Goal: Information Seeking & Learning: Learn about a topic

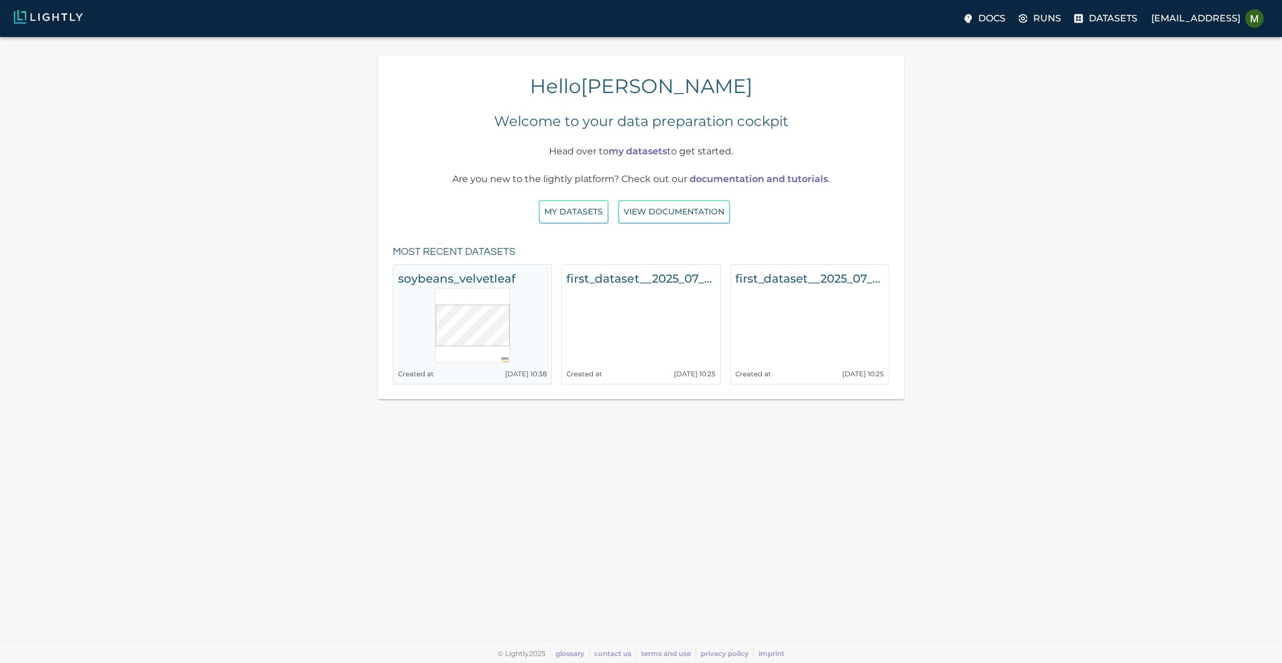
click at [466, 276] on h6 "soybeans_velvetleaf" at bounding box center [472, 278] width 149 height 19
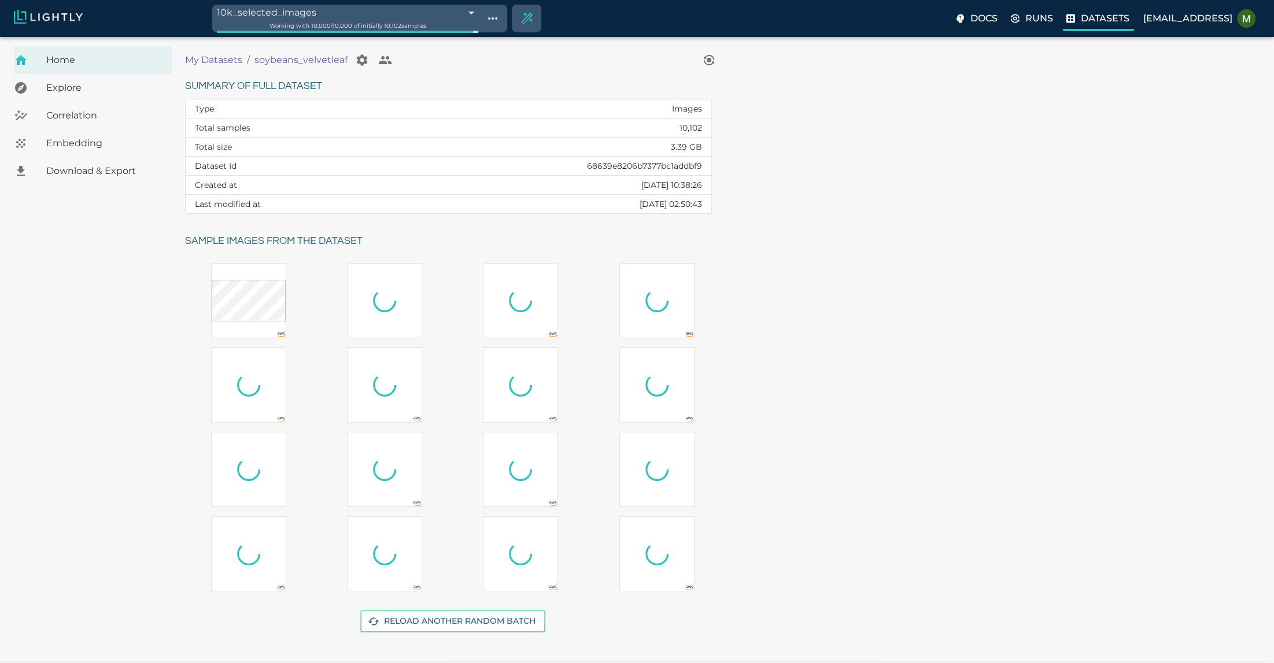
click at [1096, 20] on p "Datasets" at bounding box center [1105, 19] width 49 height 14
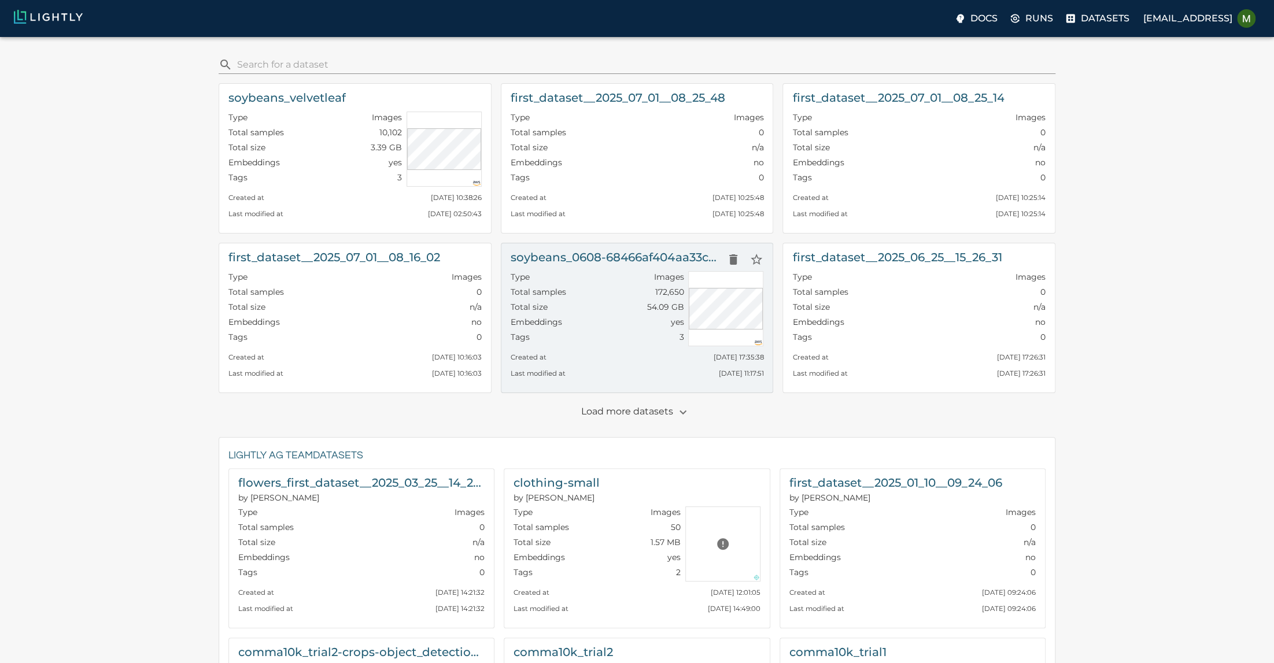
click at [551, 278] on div "Type Images" at bounding box center [597, 278] width 173 height 15
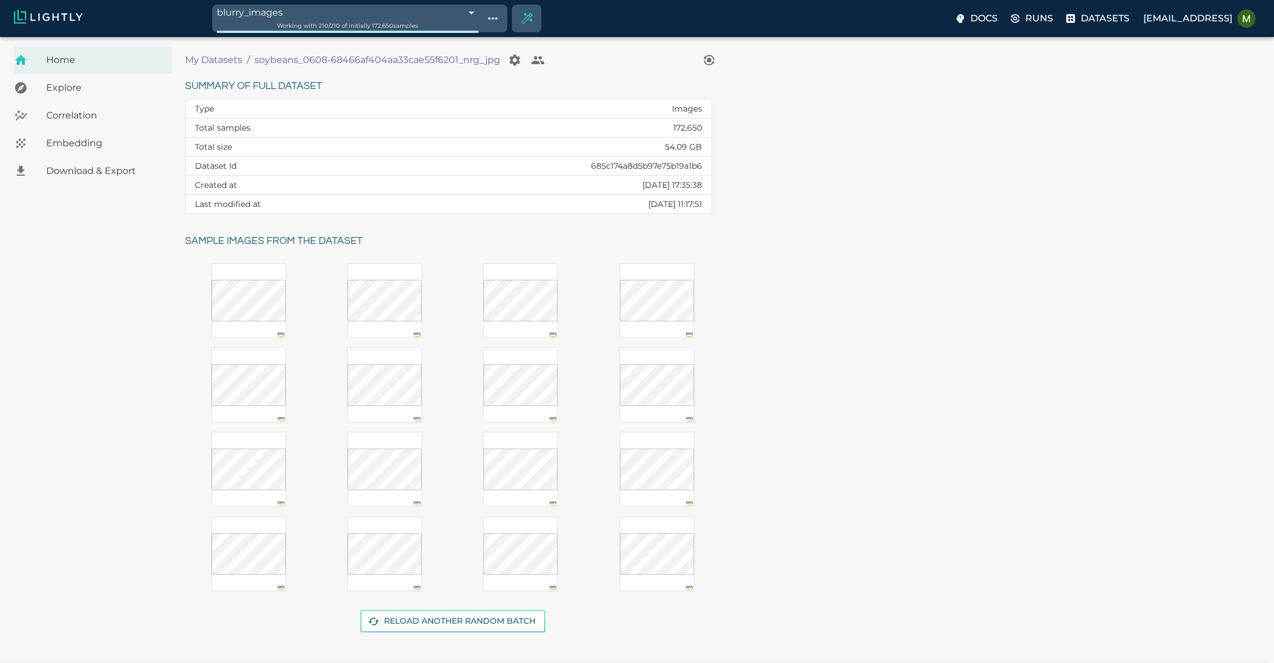
click at [97, 88] on span "Explore" at bounding box center [104, 88] width 116 height 14
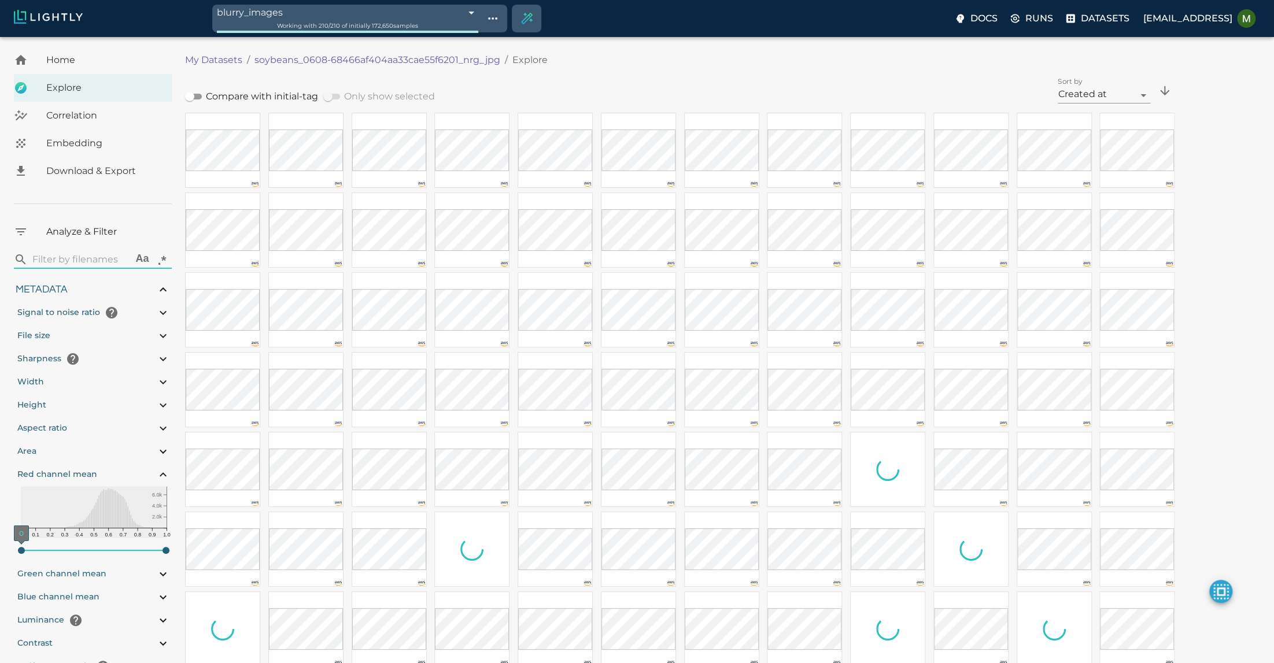
type input-range-slider"] "0.011"
type input "1.01926637632285"
type input "13.4052663763228"
type input "4.98332834243774"
type input "90.2033283424377"
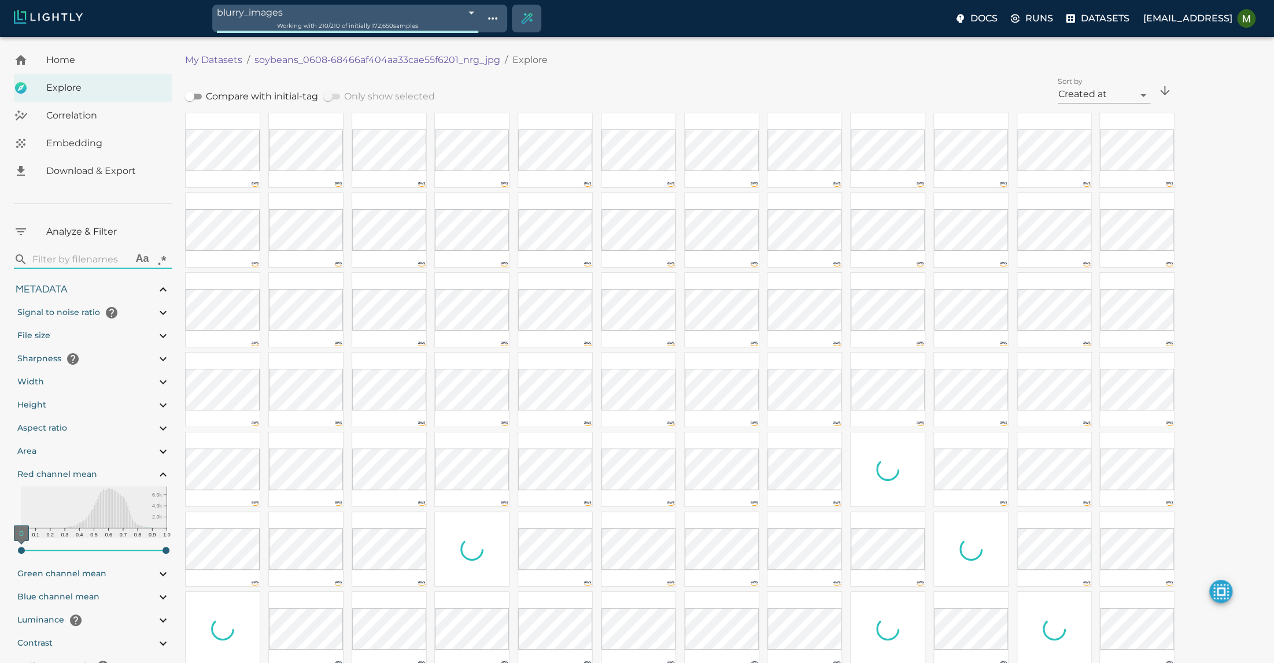
type input-range-slider"] "0.015"
type input "1.01926637632285"
type input "13.4052663763228"
type input "4.98332834243774"
type input "90.2033283424377"
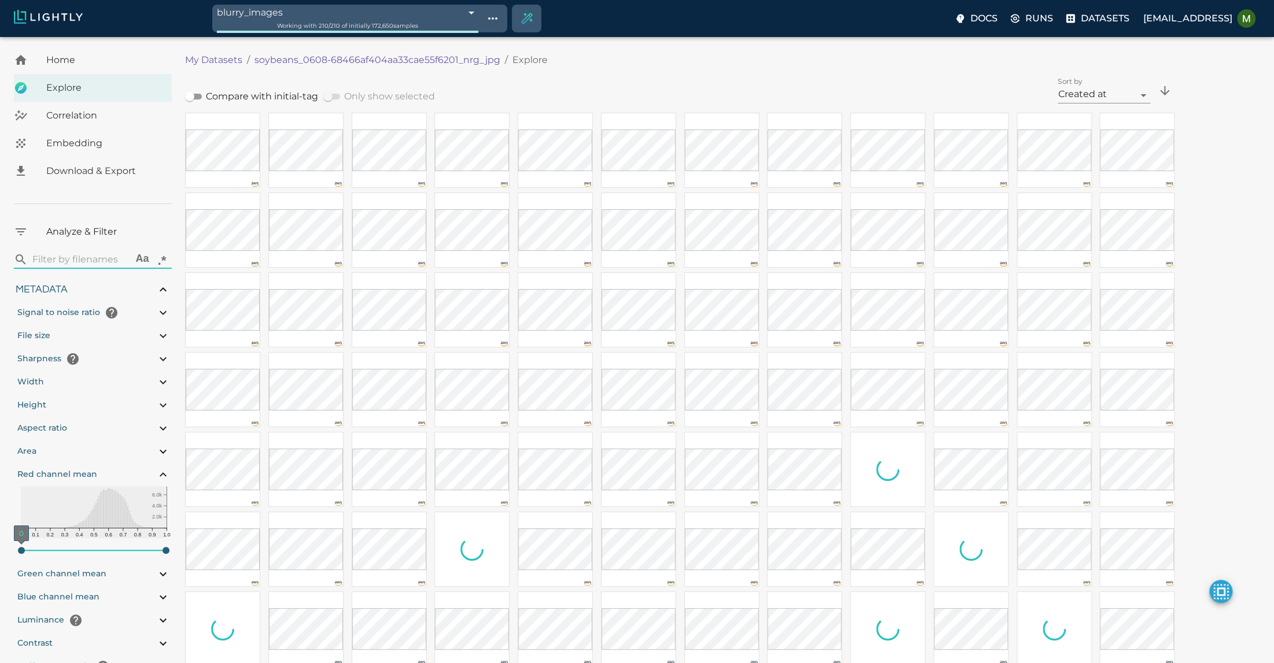
type input-range-slider"] "0.242"
type input "1.01926637632285"
type input "13.4052663763228"
type input "4.98332834243774"
type input "90.2033283424377"
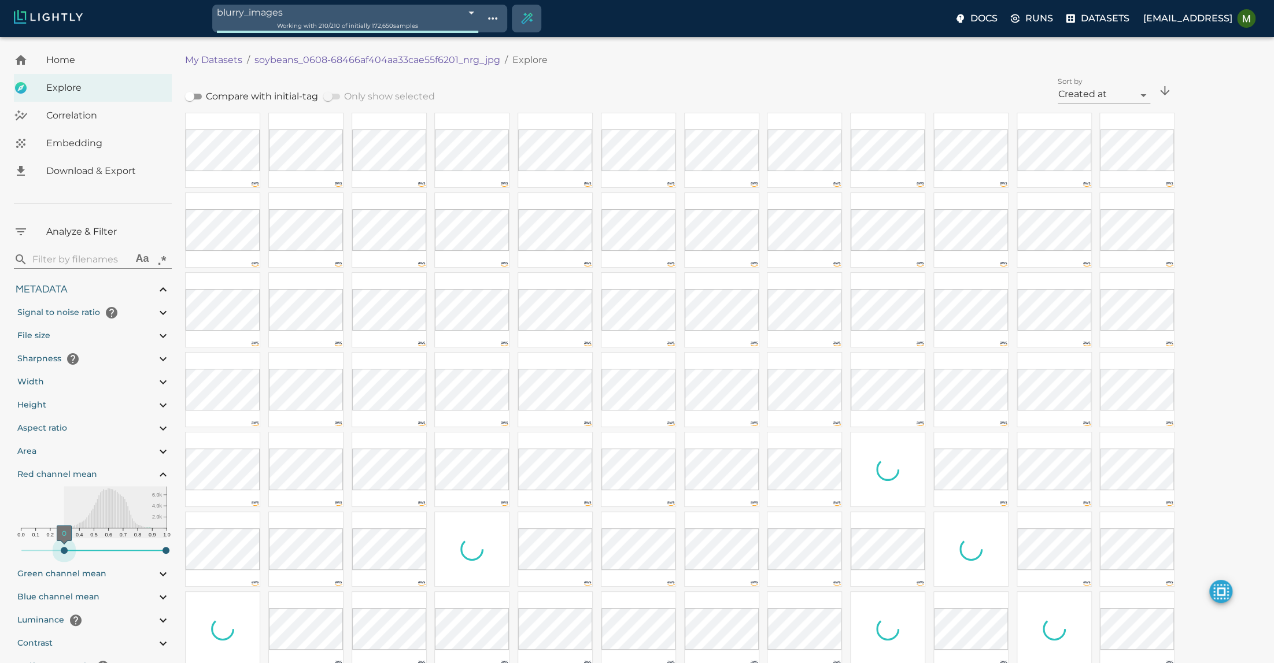
type input-range-slider"] "0.297"
type input "1.01926637632285"
type input "13.4052663763228"
type input "4.98332834243774"
type input "90.2033283424377"
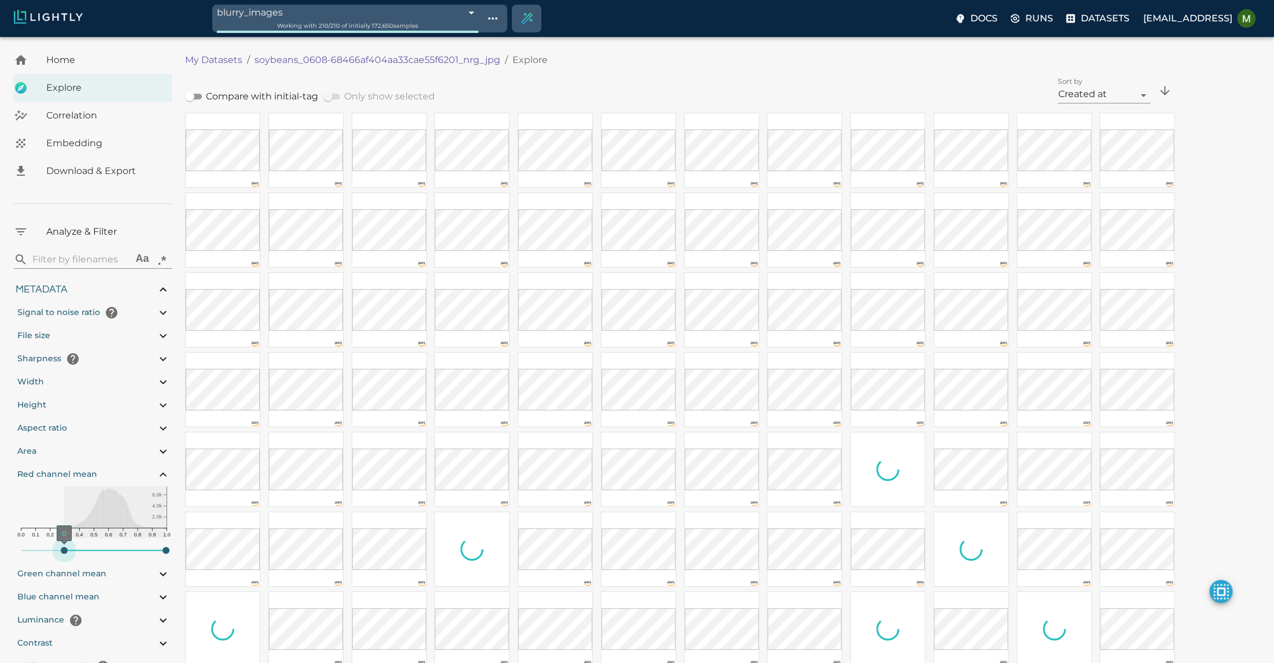
type input-range-slider"] "0.381"
type input "1.01926637632285"
type input "13.4052663763228"
type input "4.98332834243774"
type input "90.2033283424377"
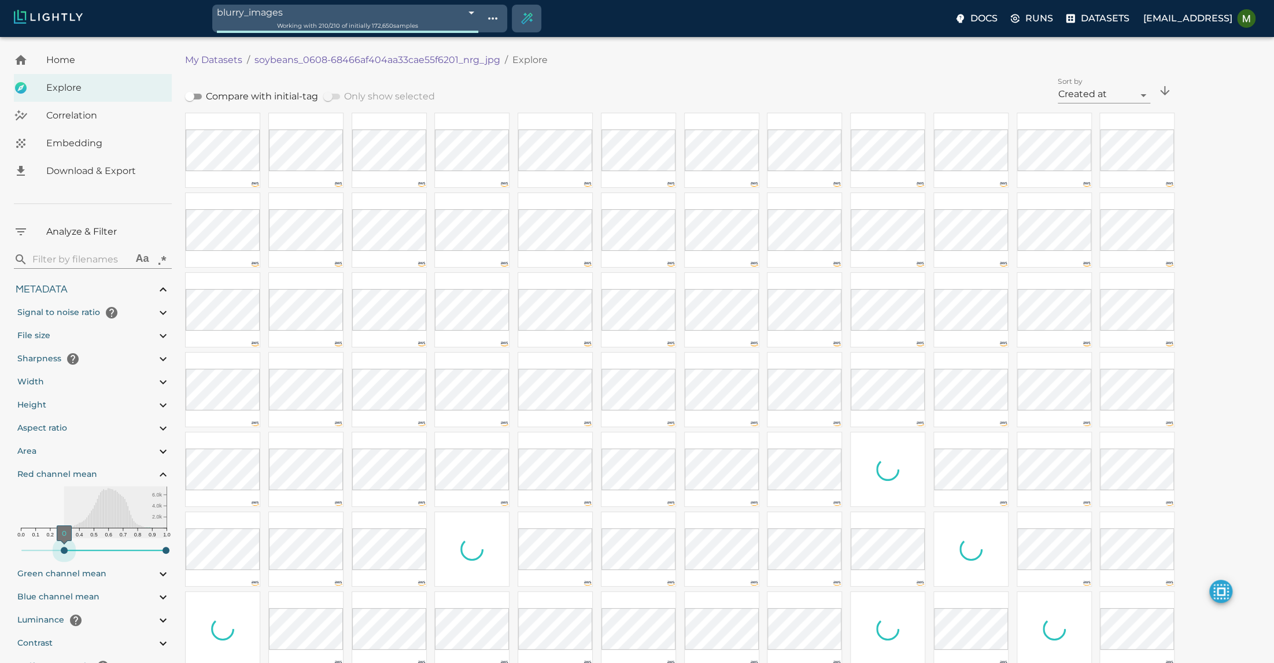
type input-range-slider"] "0.385"
type input "1.01926637632285"
type input "13.4052663763228"
type input "4.98332834243774"
type input "90.2033283424377"
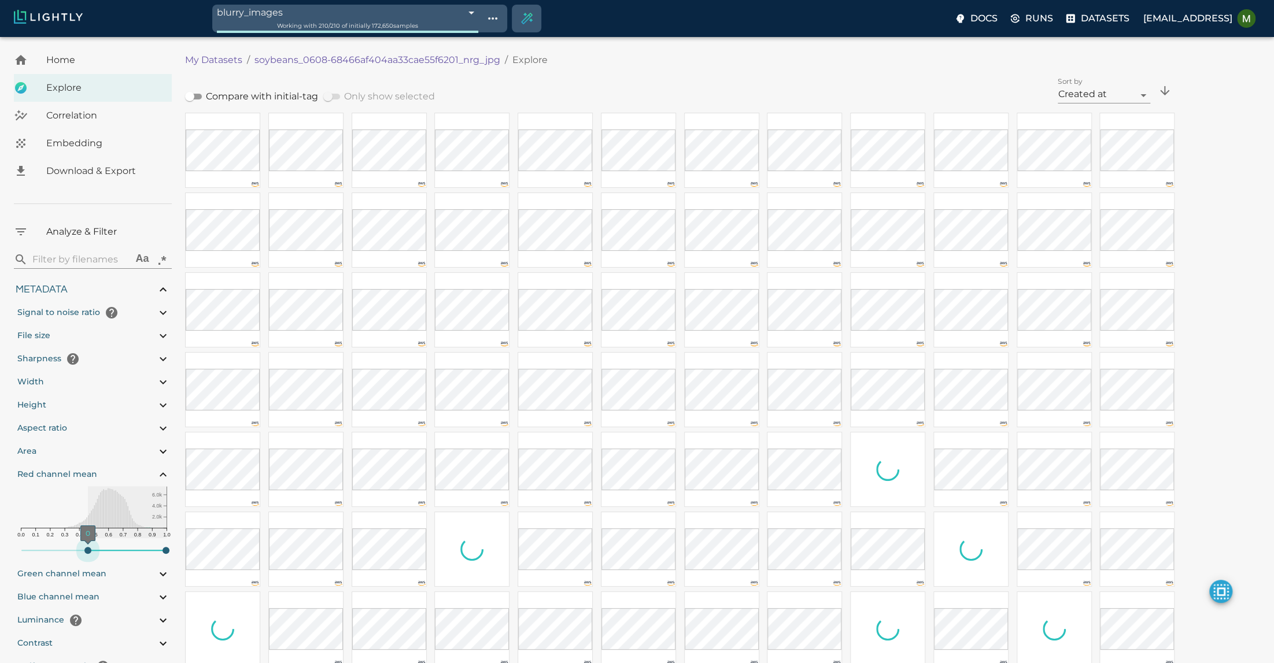
type input-range-slider"] "0.468"
type input "1.01926637632285"
type input "13.4052663763228"
type input "4.98332834243774"
type input "90.2033283424377"
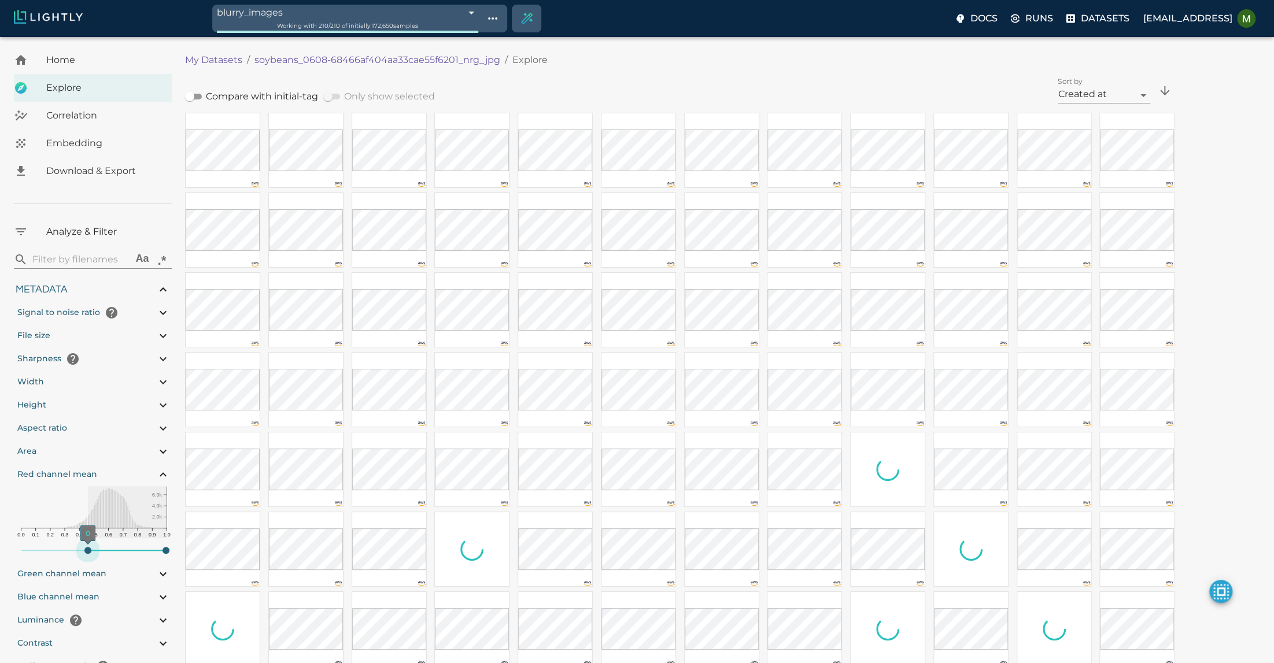
type input-range-slider"] "0.472"
type input "1.01926637632285"
type input "13.4052663763228"
type input "4.98332834243774"
type input "90.2033283424377"
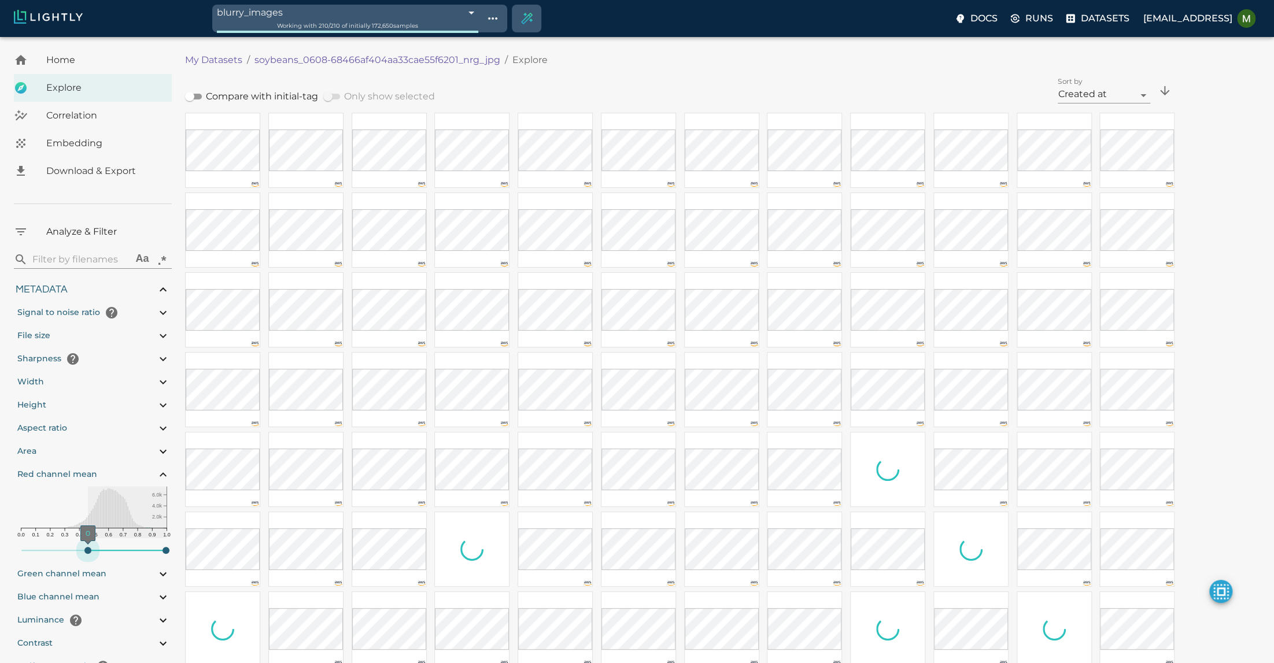
type input-range-slider"] "0.488"
type input "1.01926637632285"
type input "13.4052663763228"
type input "4.98332834243774"
type input "90.2033283424377"
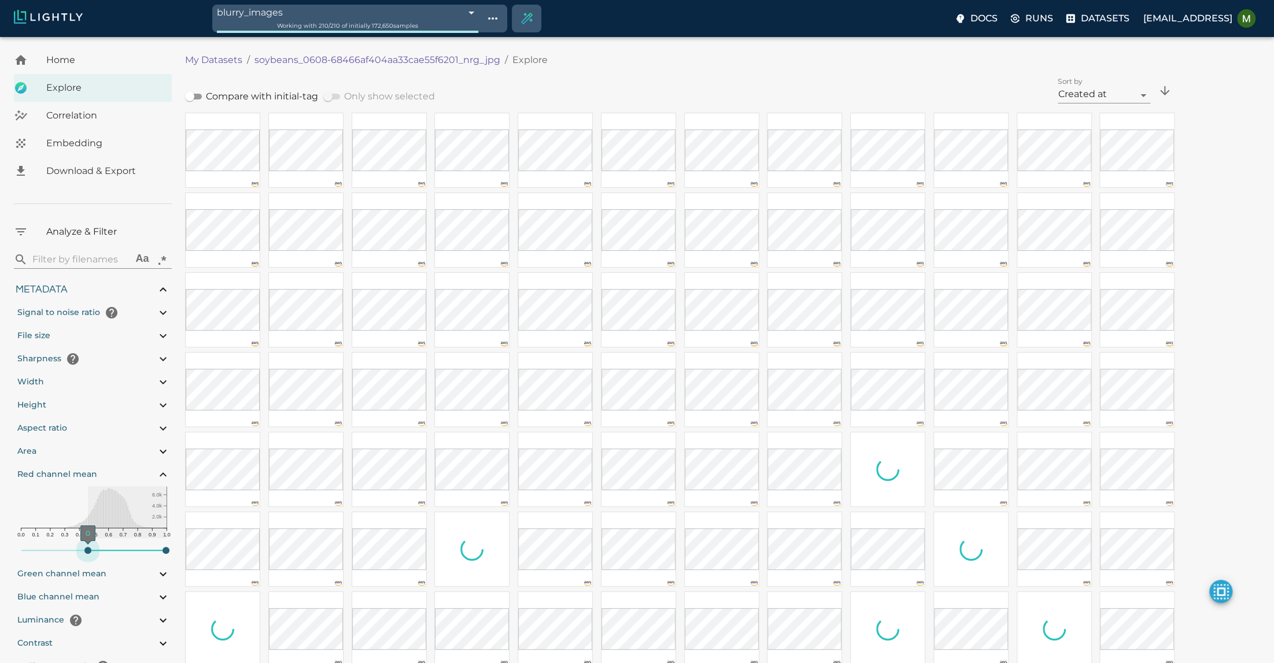
type input-range-slider"] "0.531"
type input "1.01926637632285"
type input "13.4052663763228"
type input "4.98332834243774"
type input "90.2033283424377"
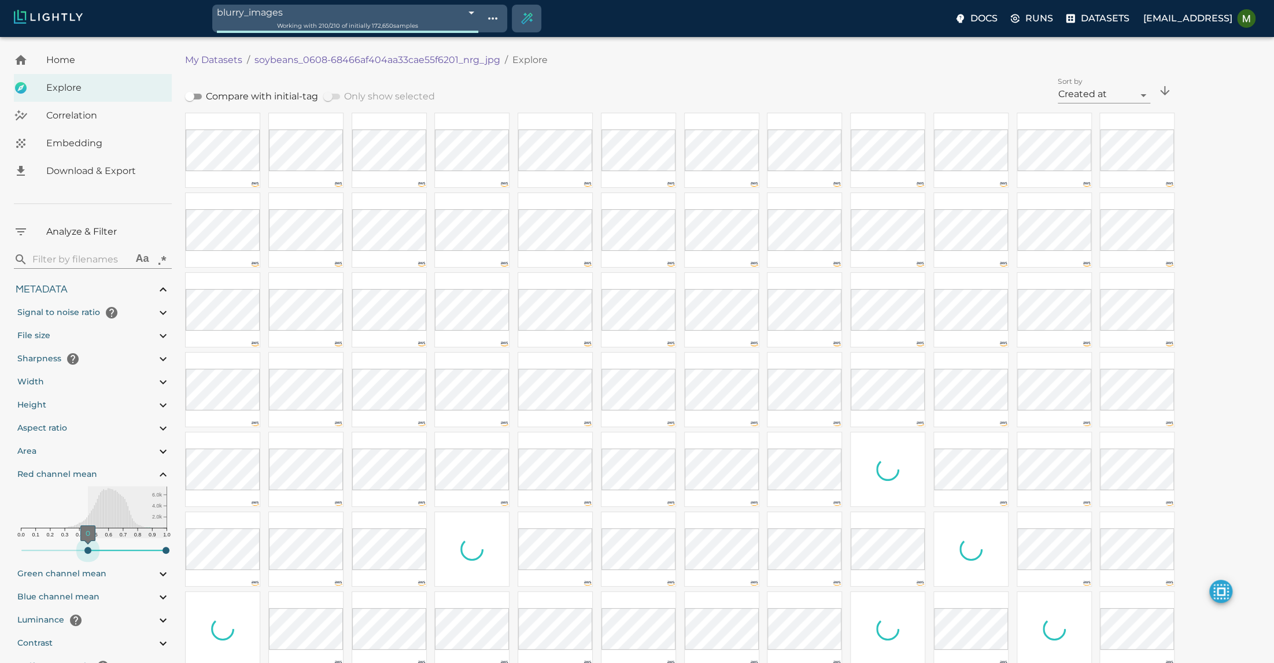
type input-range-slider"] "0.535"
type input "1.01926637632285"
type input "13.4052663763228"
type input "4.98332834243774"
type input "90.2033283424377"
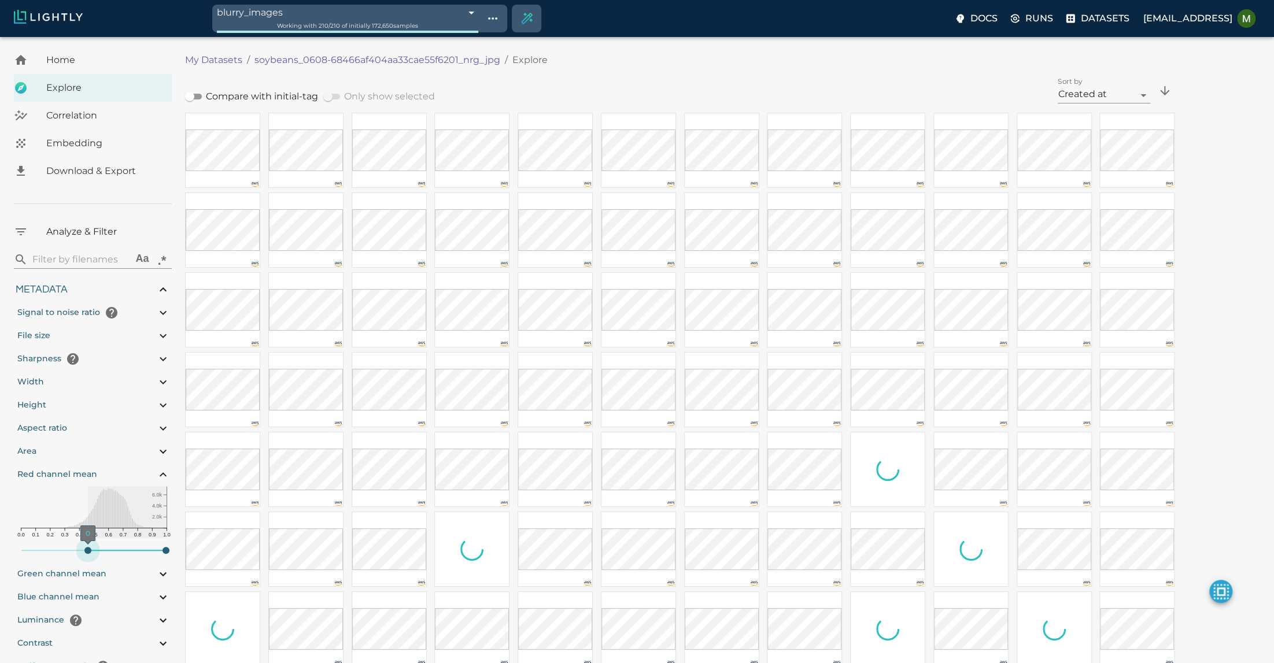
type input-range-slider"] "0.539"
type input "1.01926637632285"
type input "13.4052663763228"
type input "4.98332834243774"
type input "90.2033283424377"
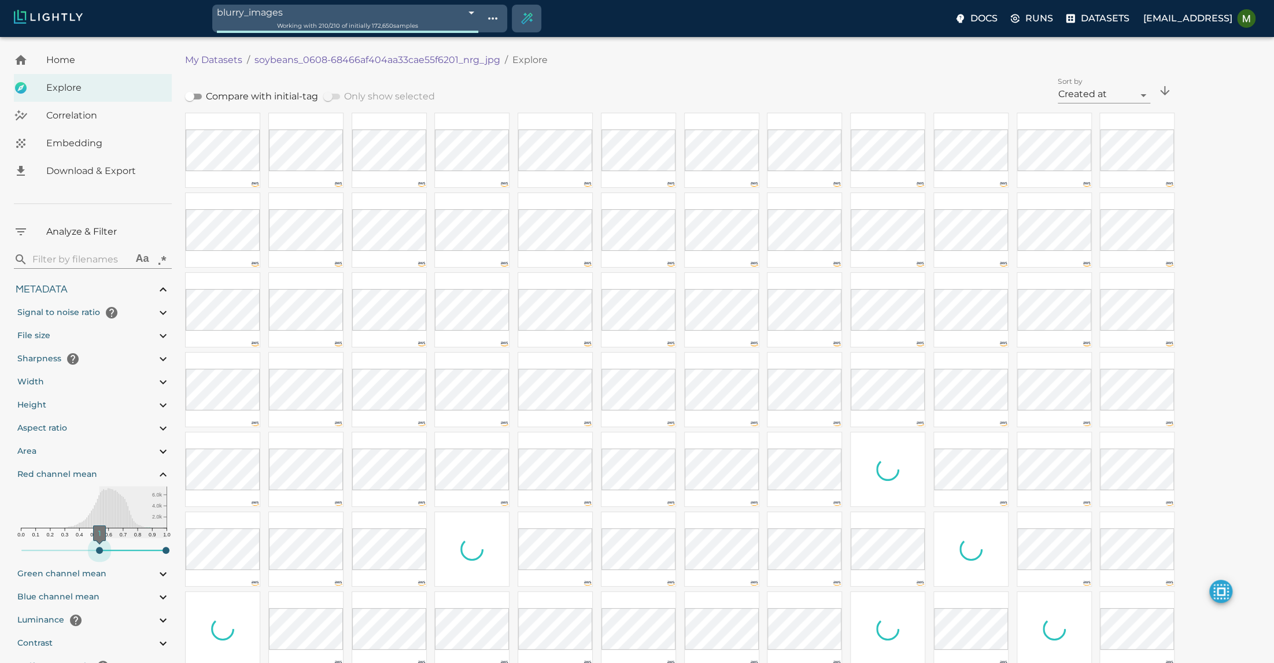
type input "1.01926637632285"
type input "13.4052663763228"
type input "4.98332834243774"
type input "90.2033283424377"
type input "1.01926637632285"
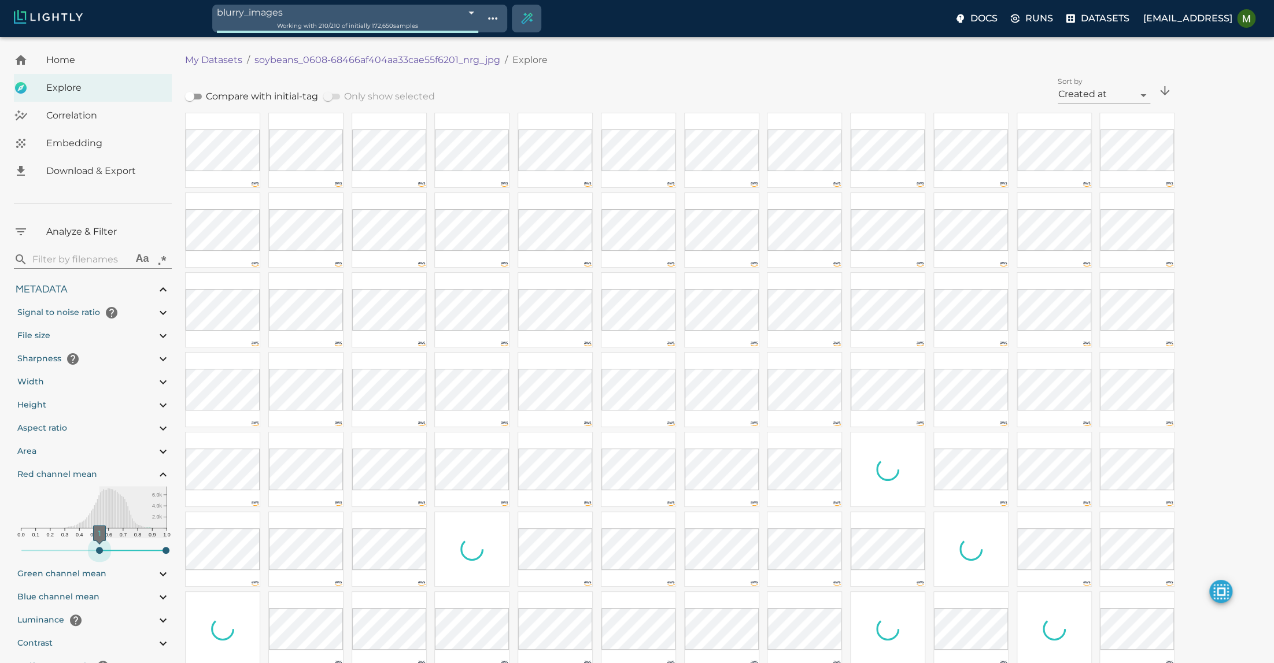
type input "13.4052663763228"
type input "4.98332834243774"
type input "90.2033283424377"
drag, startPoint x: 23, startPoint y: 551, endPoint x: 100, endPoint y: 547, distance: 77.0
click at [100, 547] on span "1" at bounding box center [99, 550] width 7 height 7
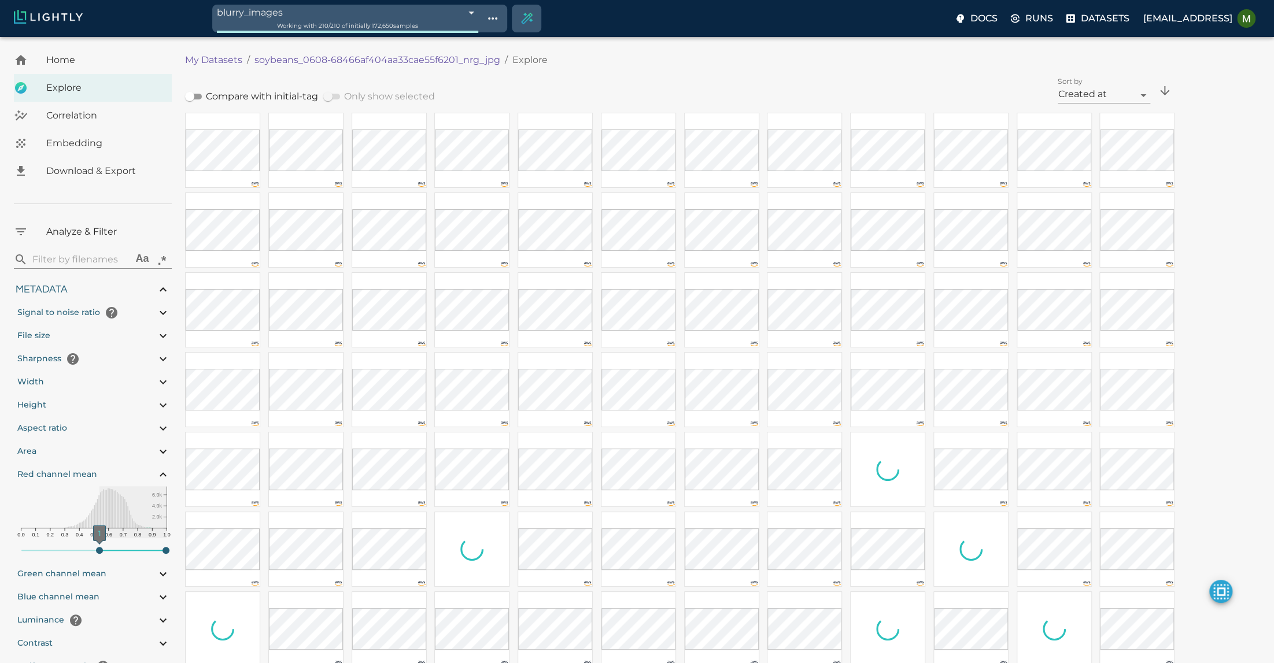
type input-range-slider"] "0.547"
type input "1.01926637632285"
type input "13.4052663763228"
type input "4.98332834243774"
type input "90.2033283424377"
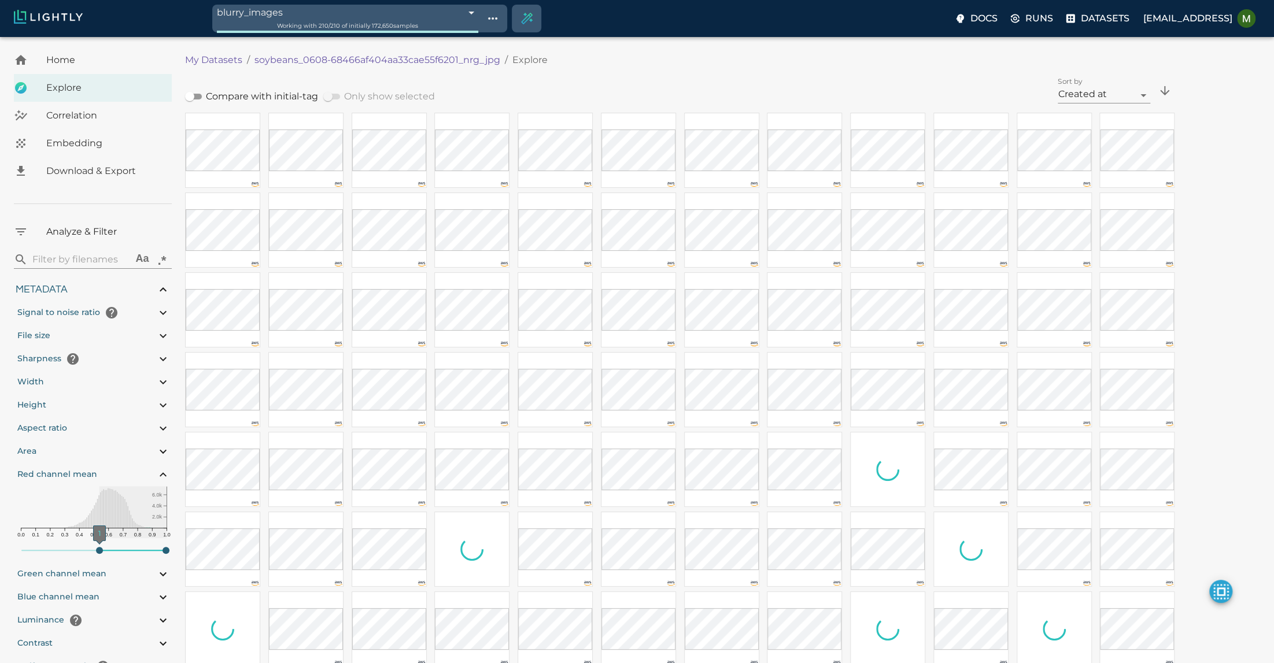
type input-range-slider"] "0.579"
type input "1.01926637632285"
type input "13.4052663763228"
type input "4.98332834243774"
type input "90.2033283424377"
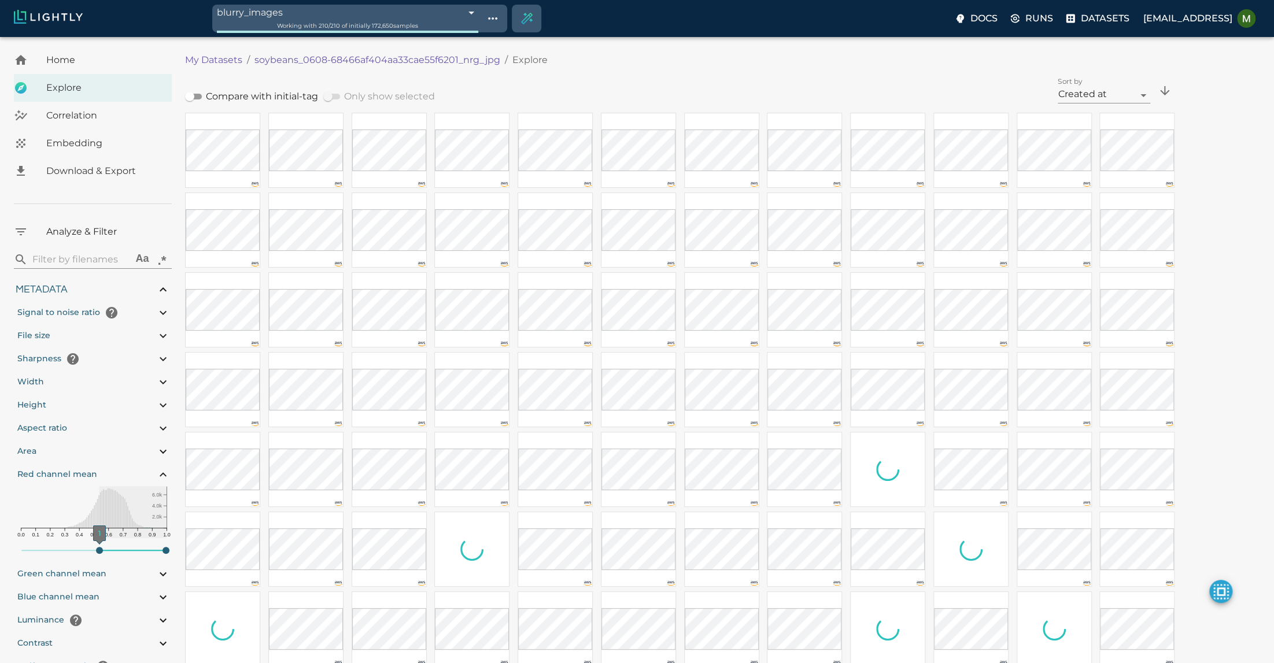
type input-range-slider"] "0.651"
type input "1.01926637632285"
type input "13.4052663763228"
type input "4.98332834243774"
type input "90.2033283424377"
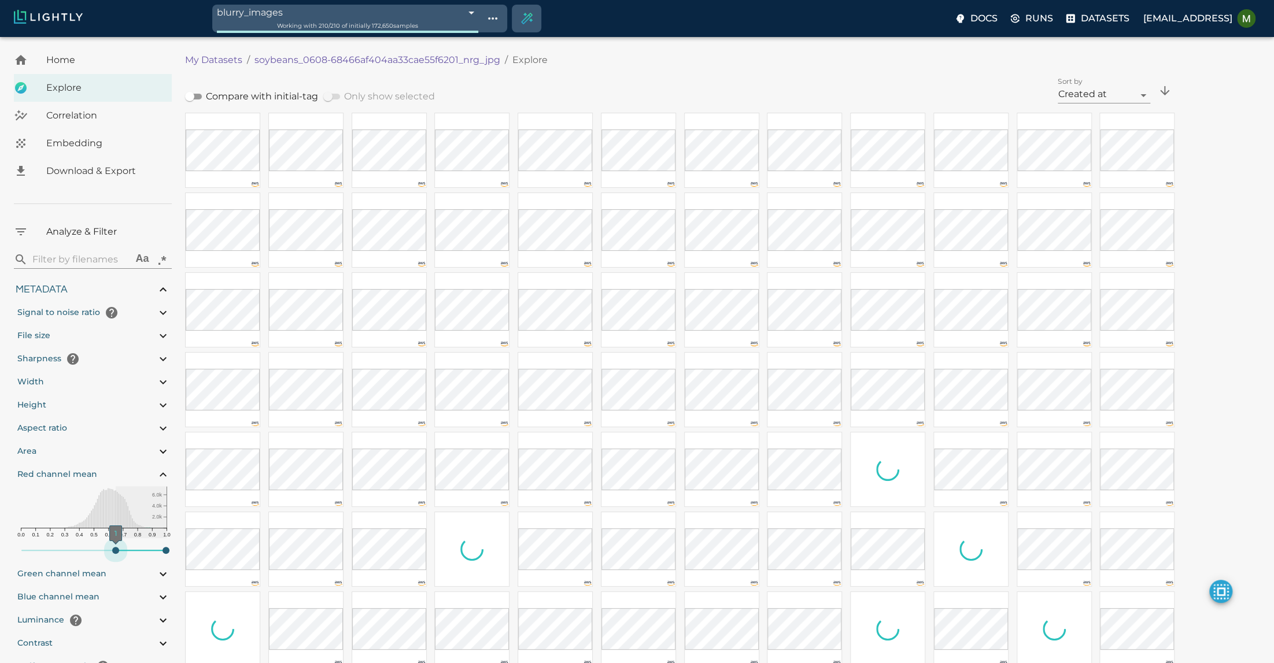
type input-range-slider"] "0.655"
type input "1.01926637632285"
type input "13.4052663763228"
type input "4.98332834243774"
type input "90.2033283424377"
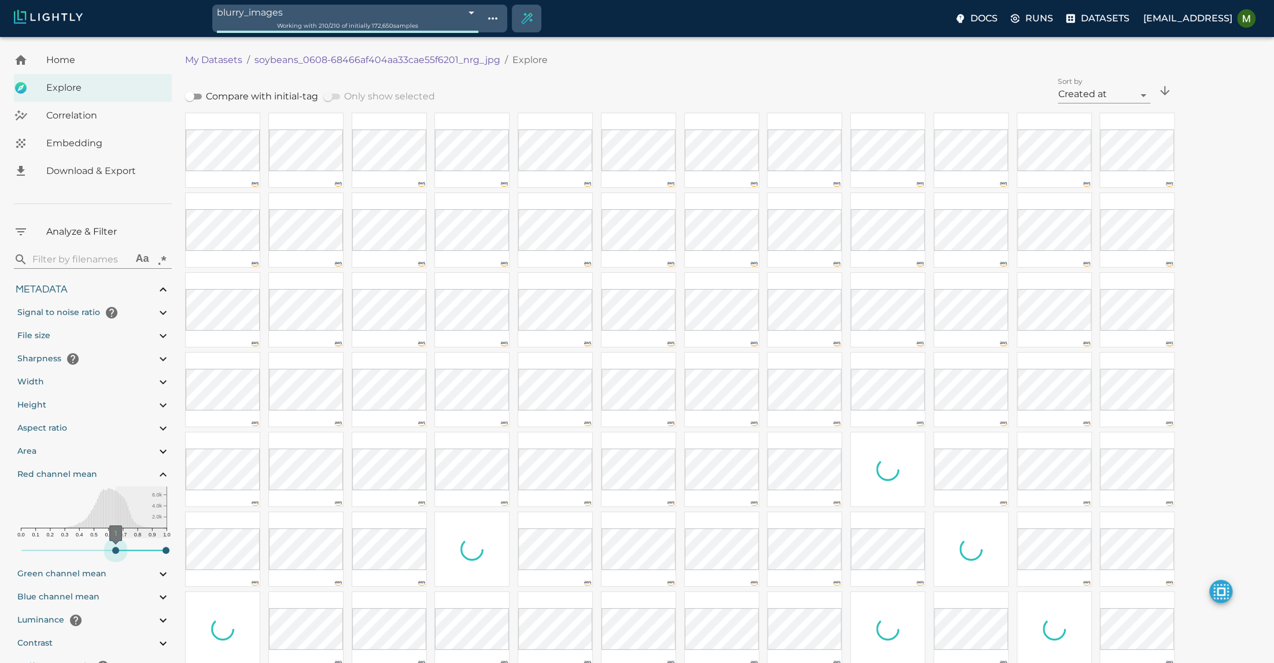
type input-range-slider"] "0.663"
type input "1.01926637632285"
type input "13.4052663763228"
type input "4.98332834243774"
type input "90.2033283424377"
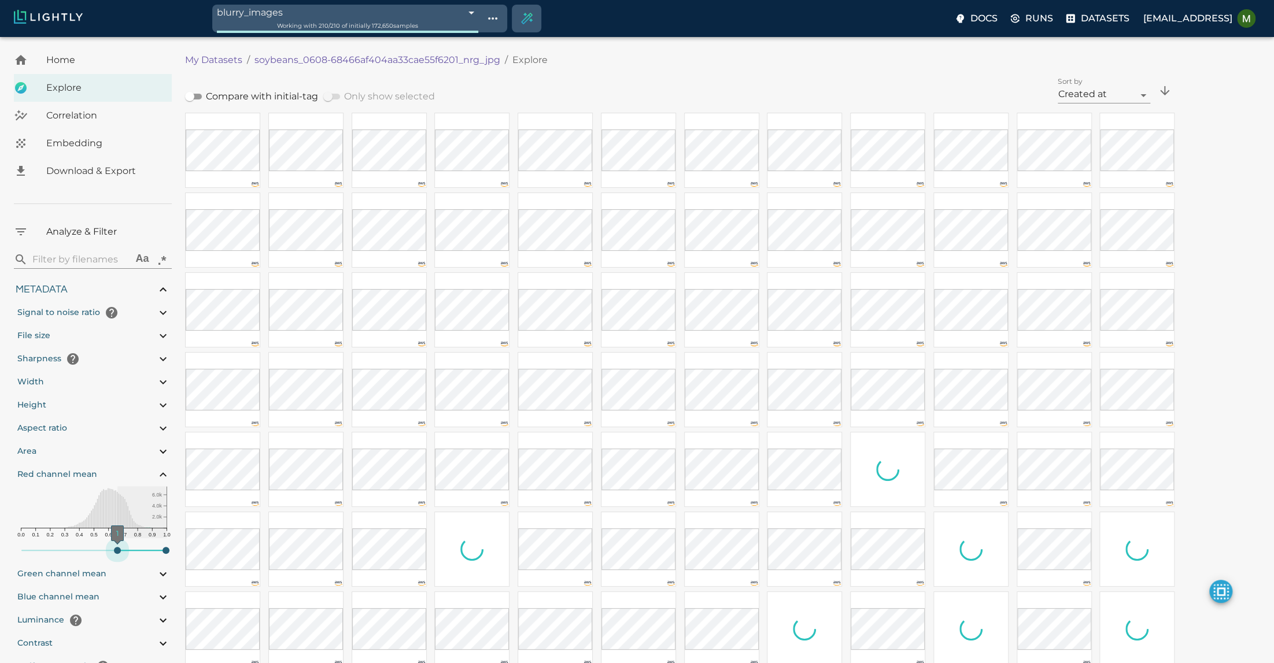
type input "1.01926637632285"
type input "13.4052663763228"
type input "4.98332834243774"
type input "90.2033283424377"
type input-range-slider"] "0.667"
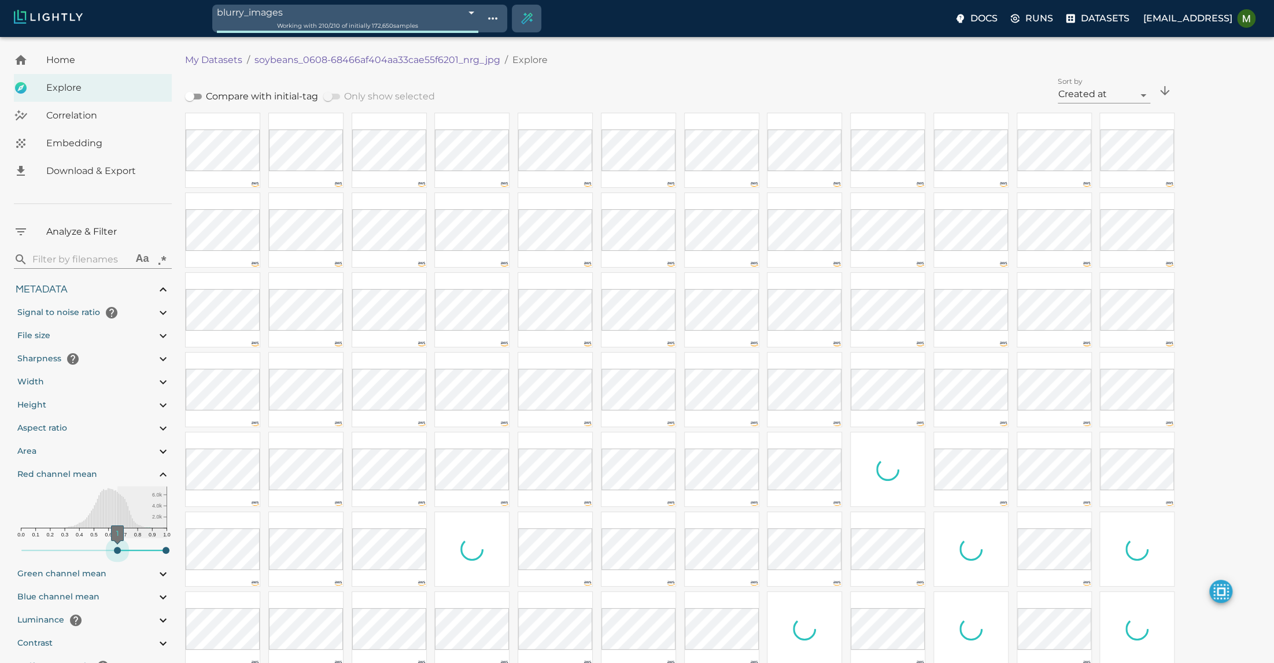
drag, startPoint x: 100, startPoint y: 547, endPoint x: 119, endPoint y: 545, distance: 18.6
click at [119, 547] on span "1" at bounding box center [117, 550] width 7 height 7
type input "1.01926637632285"
type input "13.4052663763228"
type input "4.98332834243774"
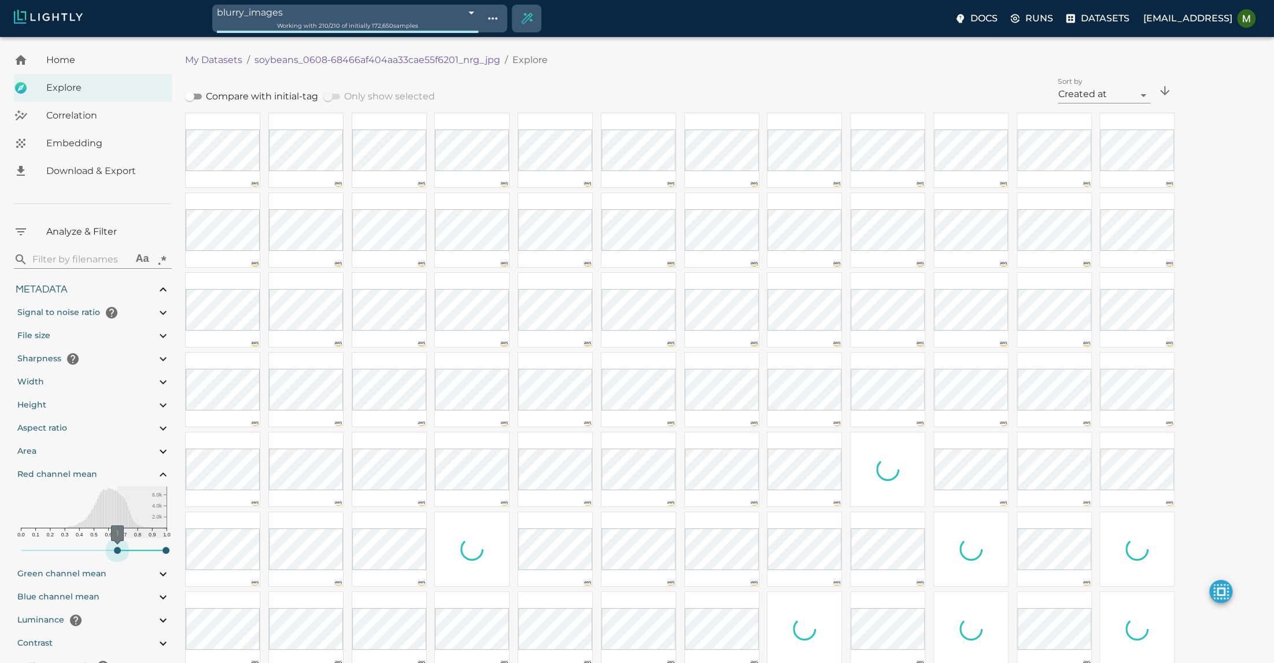
type input "90.2033283424377"
type input "1.01926637632285"
type input "13.4052663763228"
type input "4.98332834243774"
type input "90.2033283424377"
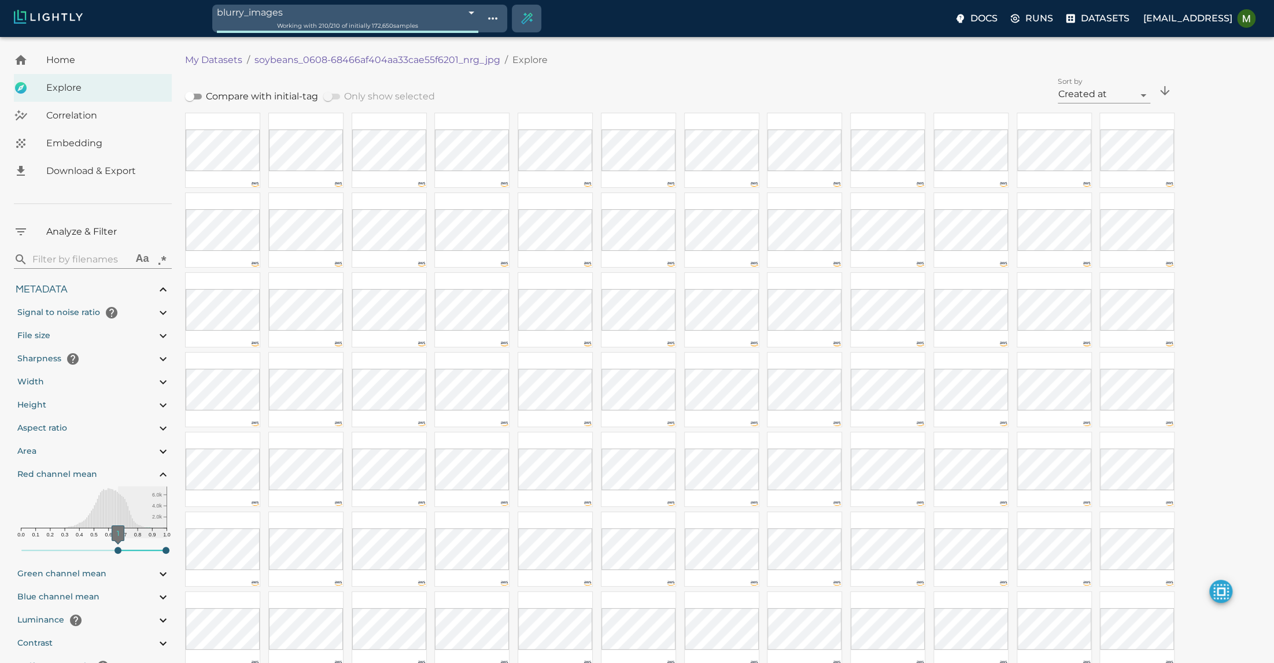
type input-range-slider"] "0.659"
type input "1.01926637632285"
type input "13.4052663763228"
type input "4.98332834243774"
type input "90.2033283424377"
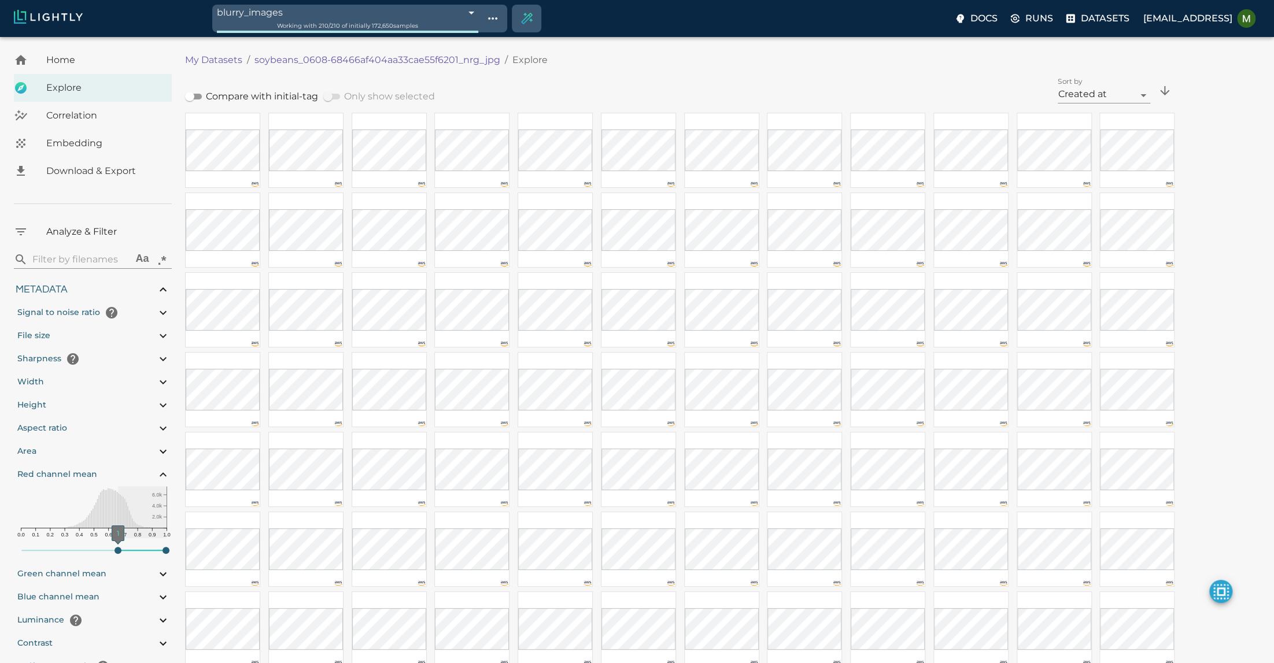
type input-range-slider"] "0.611"
type input "1.01926637632285"
type input "13.4052663763228"
type input "4.98332834243774"
type input "90.2033283424377"
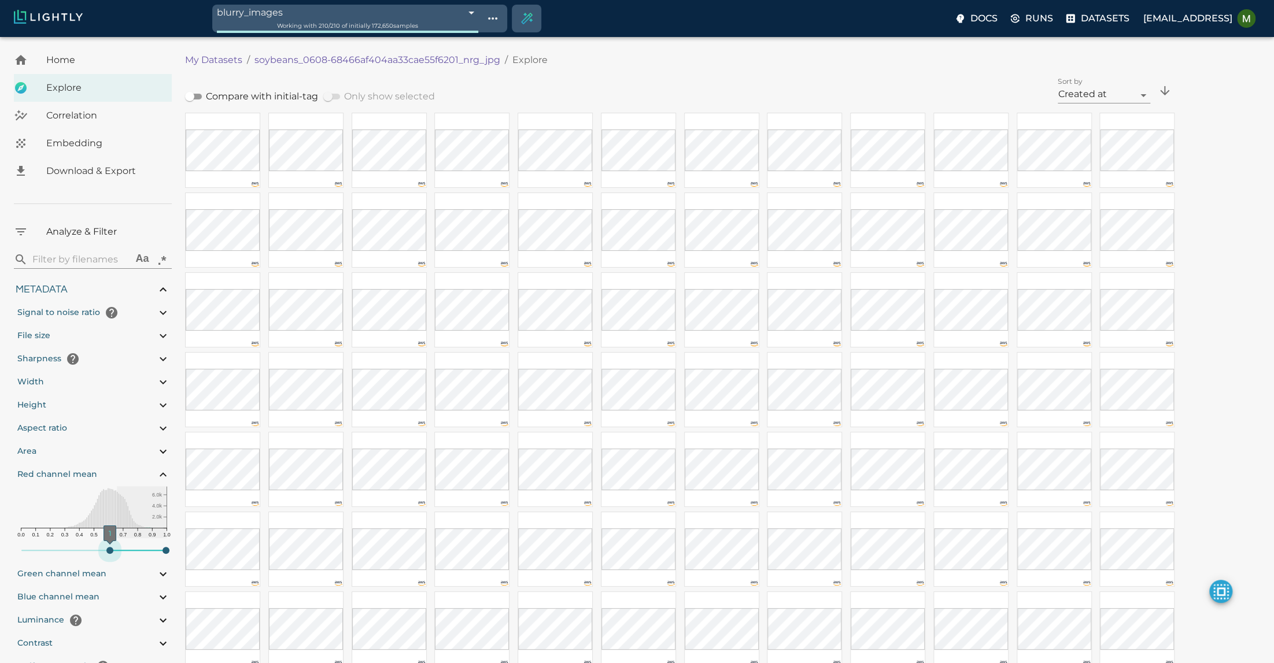
type input-range-slider"] "0.063"
type input "1.01926637632285"
type input "13.4052663763228"
type input "4.98332834243774"
type input "90.2033283424377"
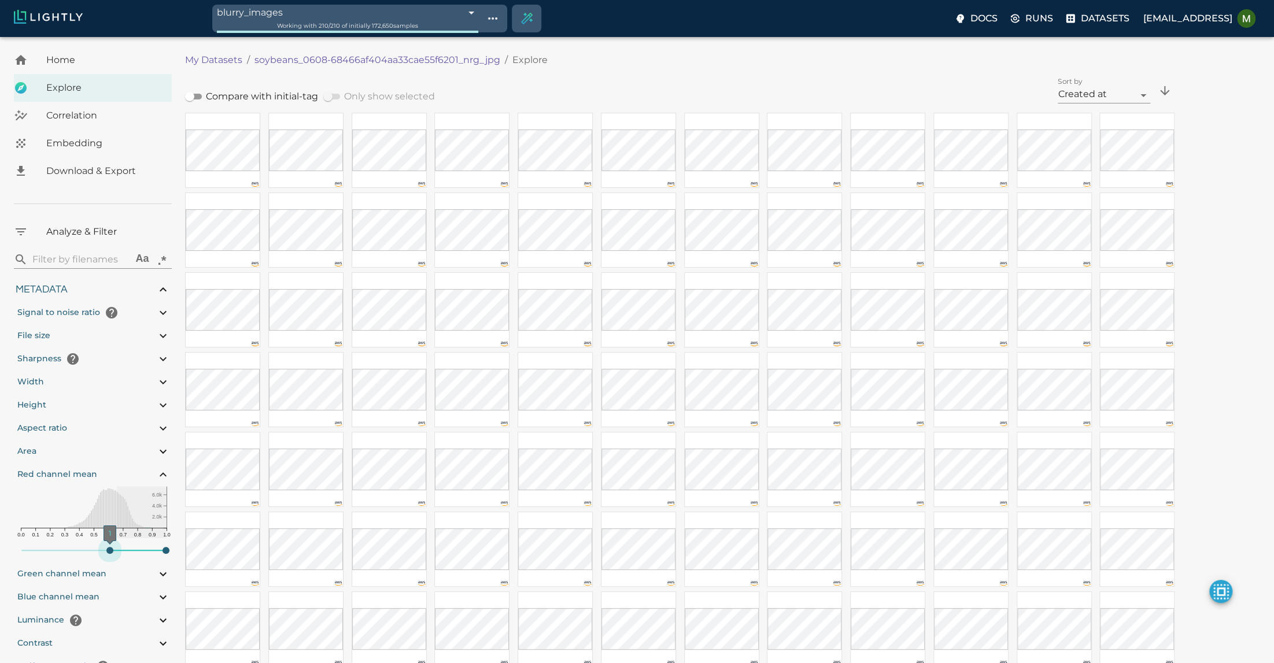
type input-range-slider"] "0"
type input "1.01926637632285"
type input "13.4052663763228"
type input "4.98332834243774"
type input "90.2033283424377"
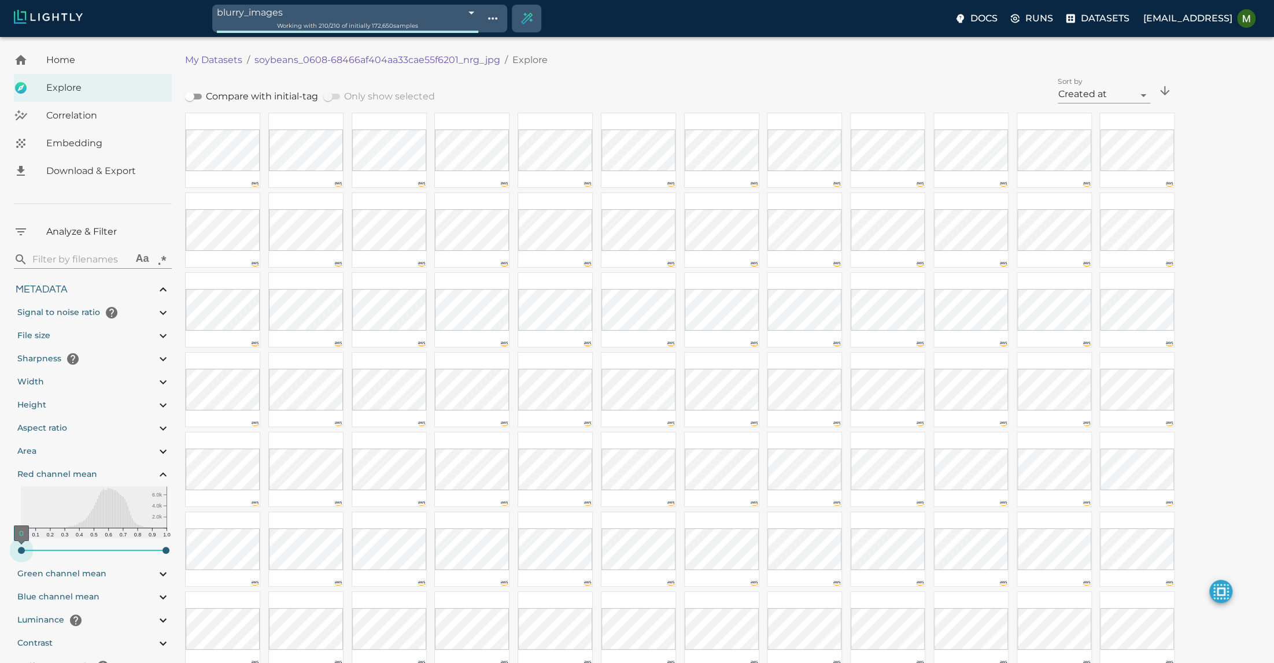
type input "1.01926637632285"
type input "13.4052663763228"
type input "4.98332834243774"
type input "90.2033283424377"
type input "1.01926637632285"
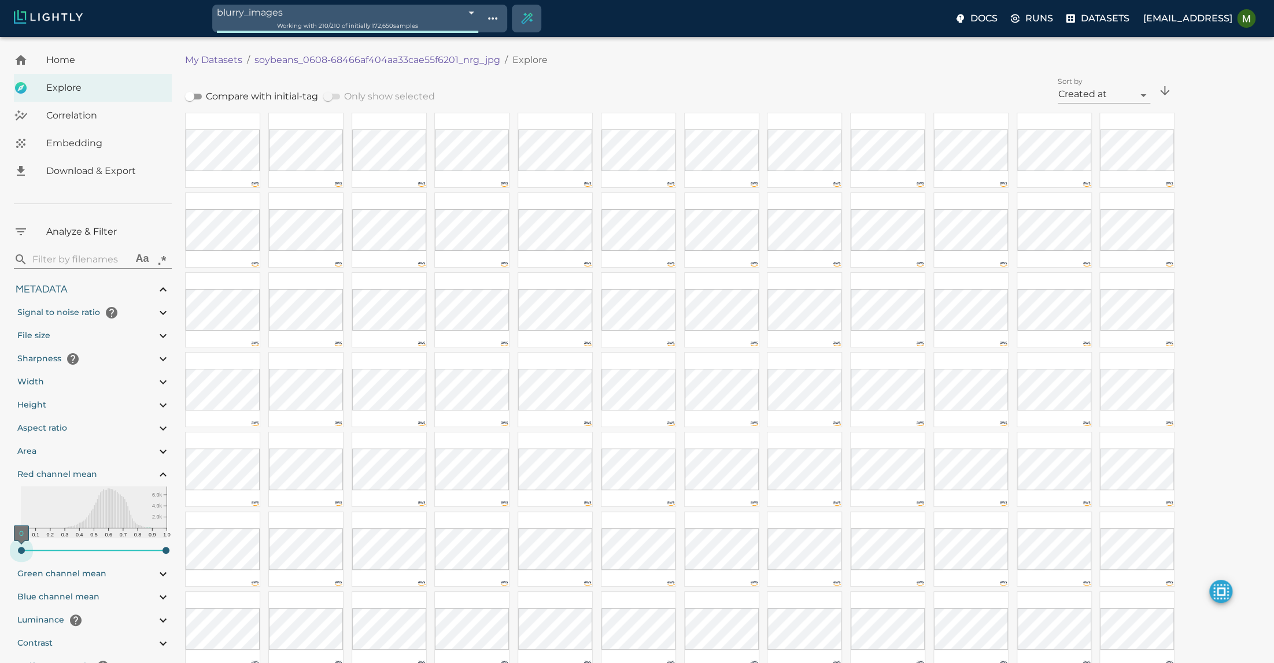
type input "13.4052663763228"
type input "4.98332834243774"
type input "90.2033283424377"
drag, startPoint x: 117, startPoint y: 548, endPoint x: -9, endPoint y: 552, distance: 126.7
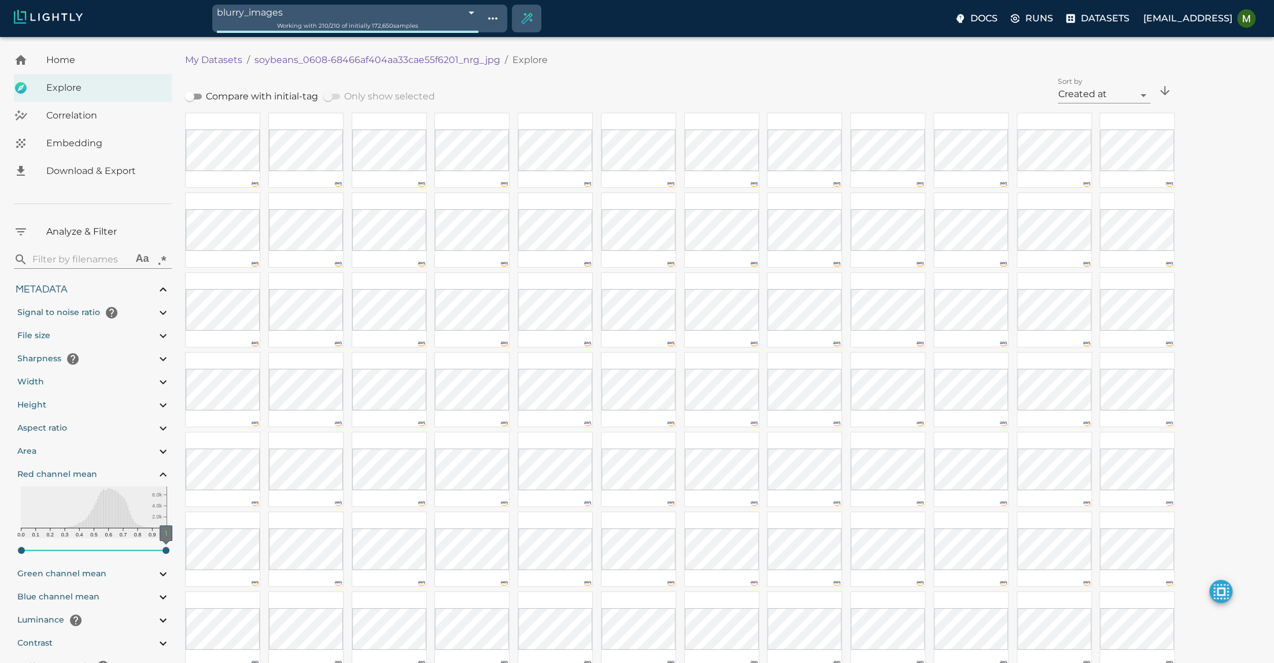
type input-range-slider"] "0.996"
type input "1.01926637632285"
type input "13.4052663763228"
type input "4.98332834243774"
type input "90.2033283424377"
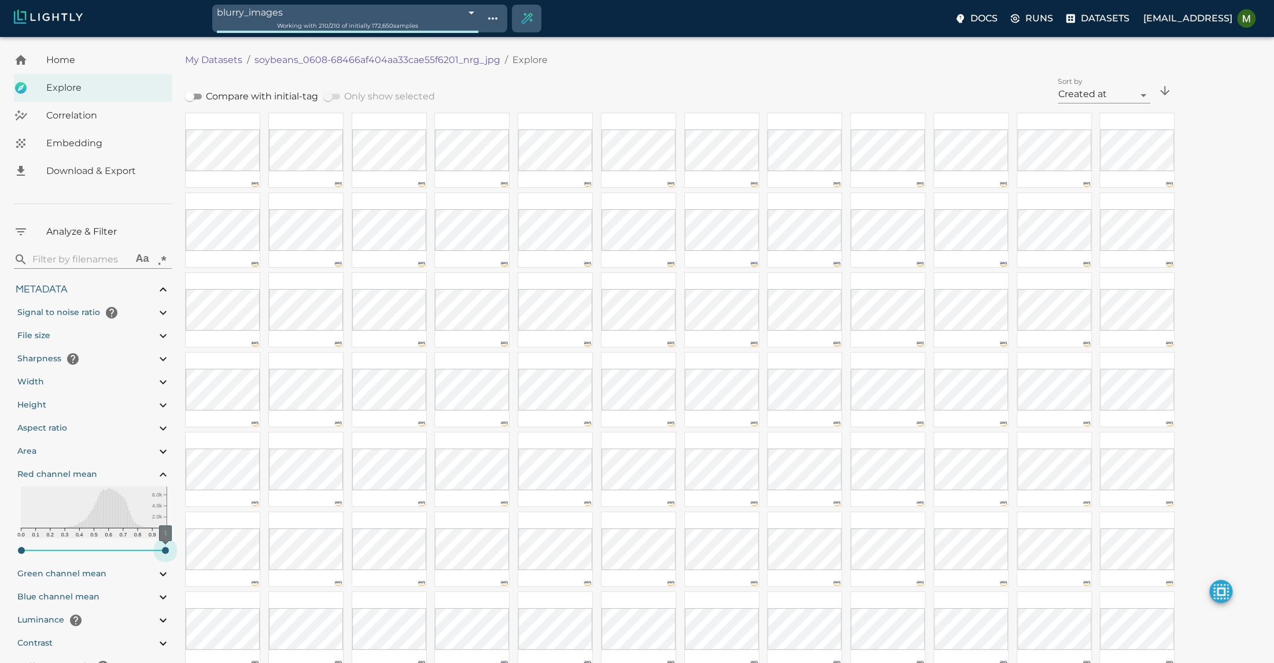
type input-range-slider"] "0.945"
type input "1.01926637632285"
type input "13.4052663763228"
type input "4.98332834243774"
type input "90.2033283424377"
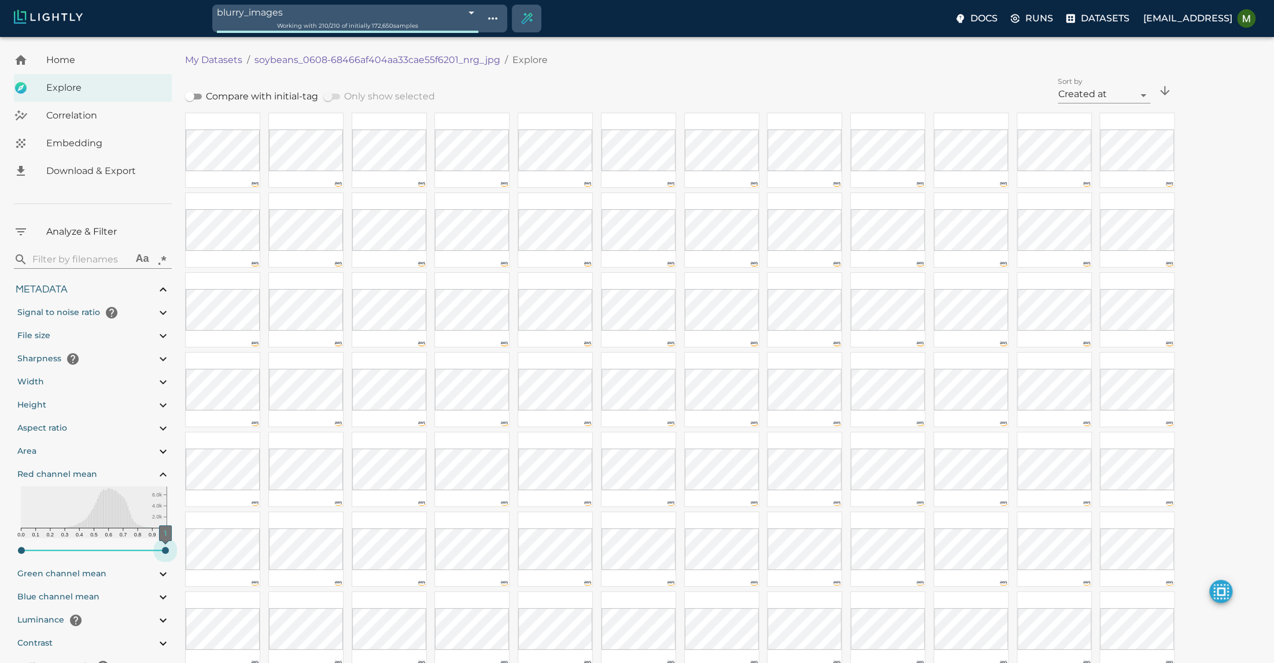
type input-range-slider"] "0.738"
type input "1.01926637632285"
type input "13.4052663763228"
type input "4.98332834243774"
type input "90.2033283424377"
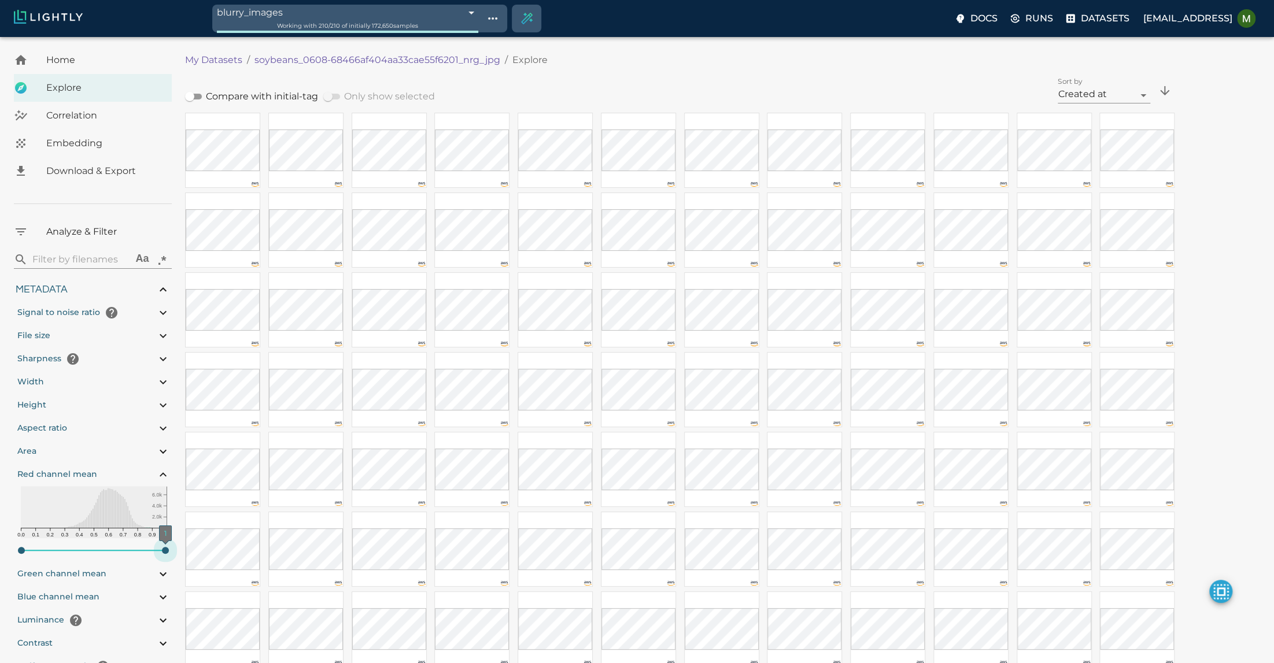
type input "1.01926637632285"
type input "13.4052663763228"
type input "4.98332834243774"
type input "90.2033283424377"
type input-range-slider"] "0.718"
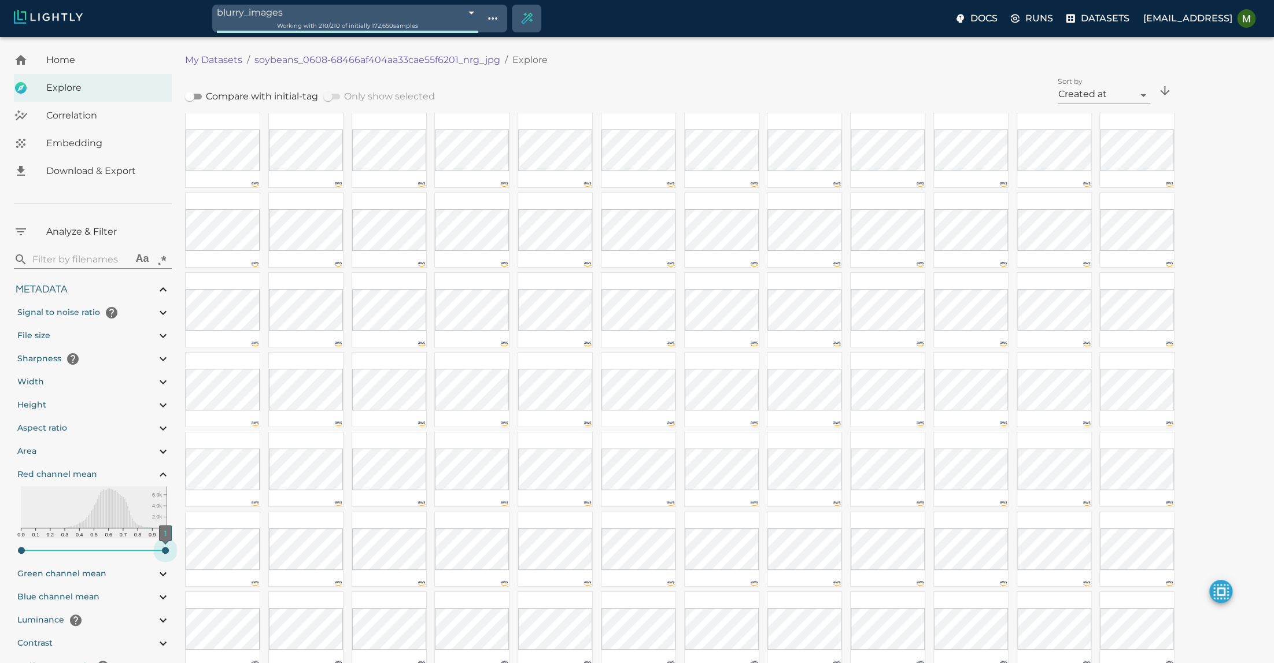
type input "1.01926637632285"
type input "13.4052663763228"
type input "4.98332834243774"
type input "90.2033283424377"
type input-range-slider"] "0.659"
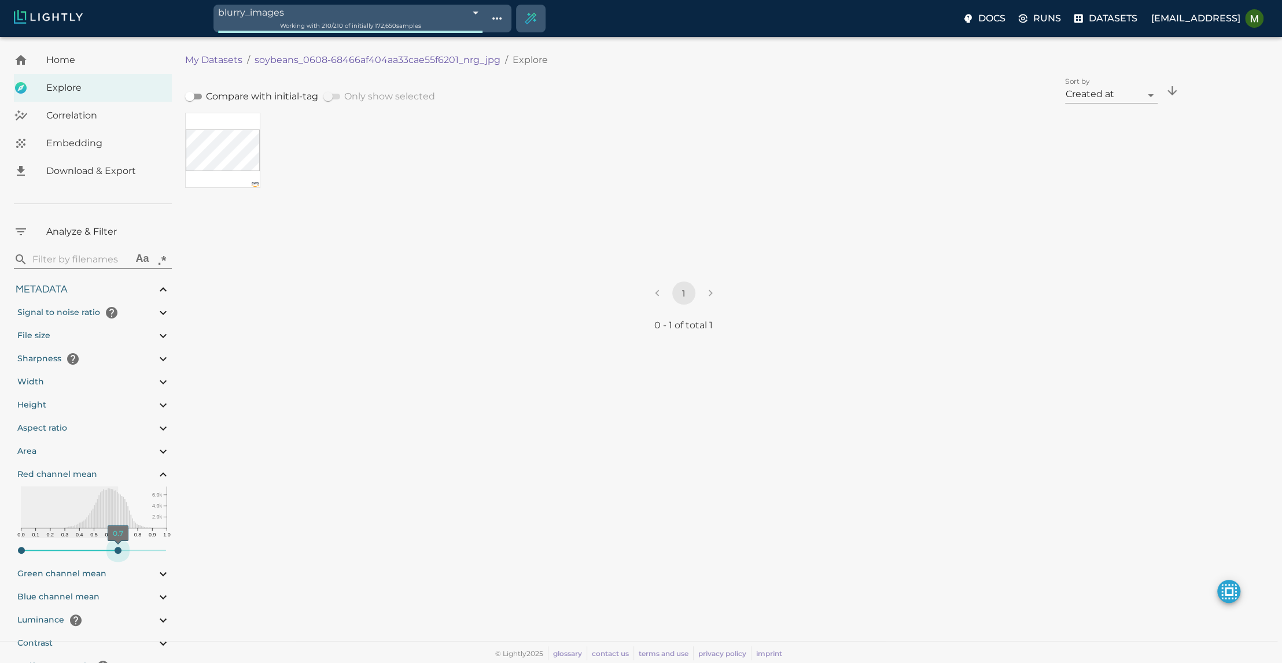
type input "1.01926637632285"
type input "13.4052663763228"
type input "4.98332834243774"
type input "90.2033283424377"
type input "1.01926637632285"
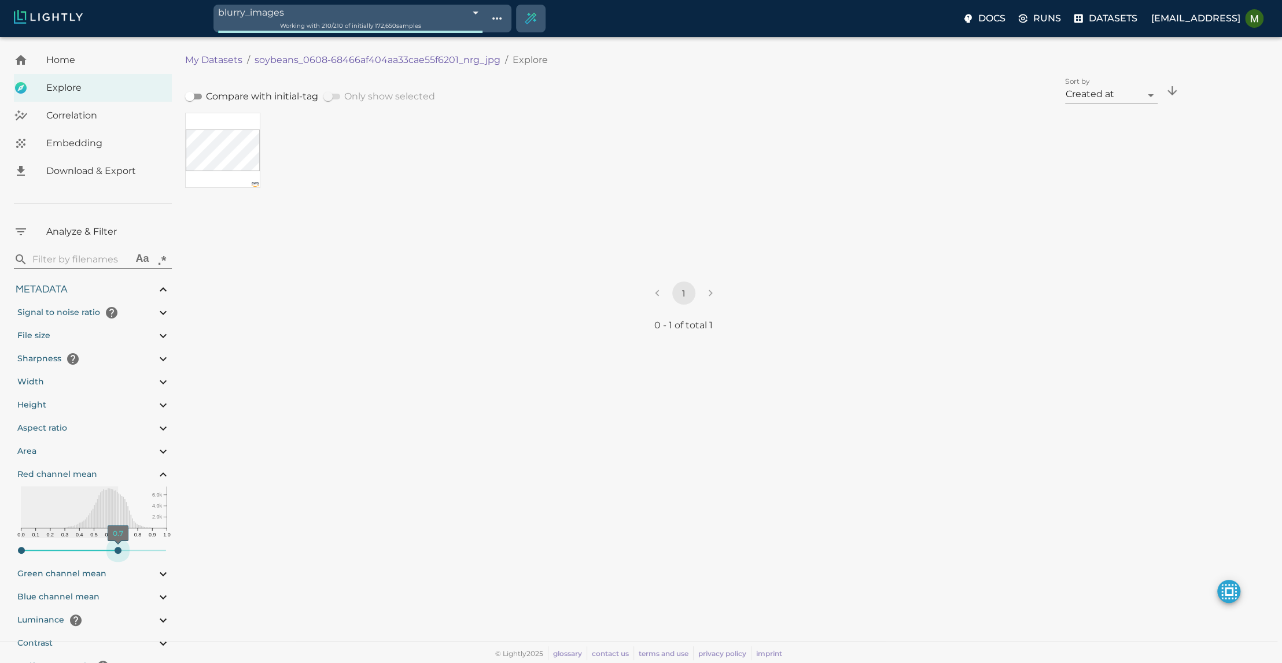
type input "13.4052663763228"
type input "4.98332834243774"
type input "90.2033283424377"
drag, startPoint x: 169, startPoint y: 545, endPoint x: 117, endPoint y: 545, distance: 52.0
click at [117, 547] on span "0.7" at bounding box center [116, 550] width 7 height 7
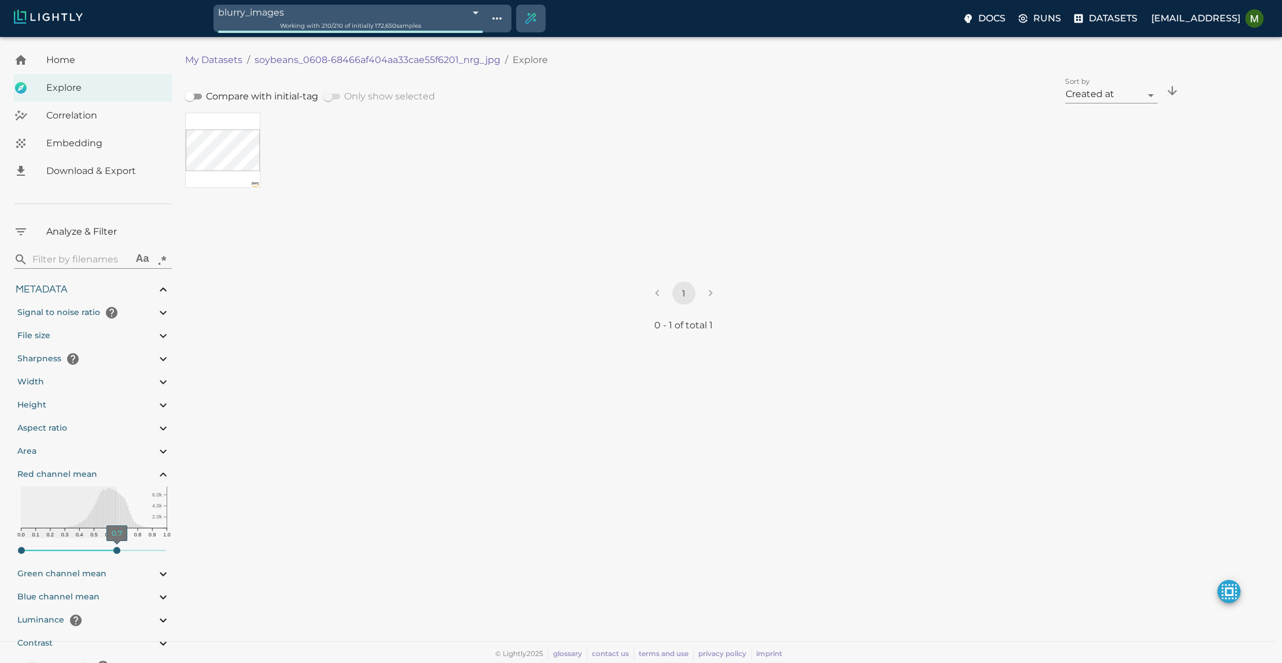
type input-range-slider"] "0.663"
type input "1.01926637632285"
type input "13.4052663763228"
type input "4.98332834243774"
type input "90.2033283424377"
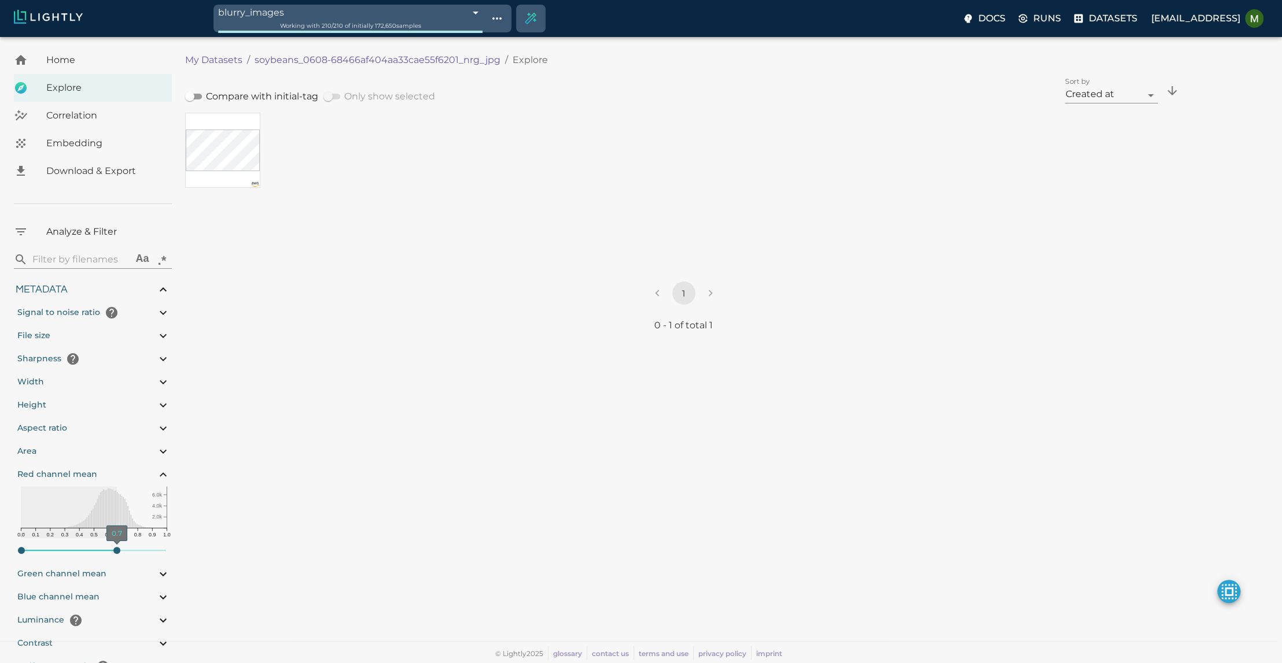
type input-range-slider"] "0.667"
type input "1.01926637632285"
type input "13.4052663763228"
type input "4.98332834243774"
type input "90.2033283424377"
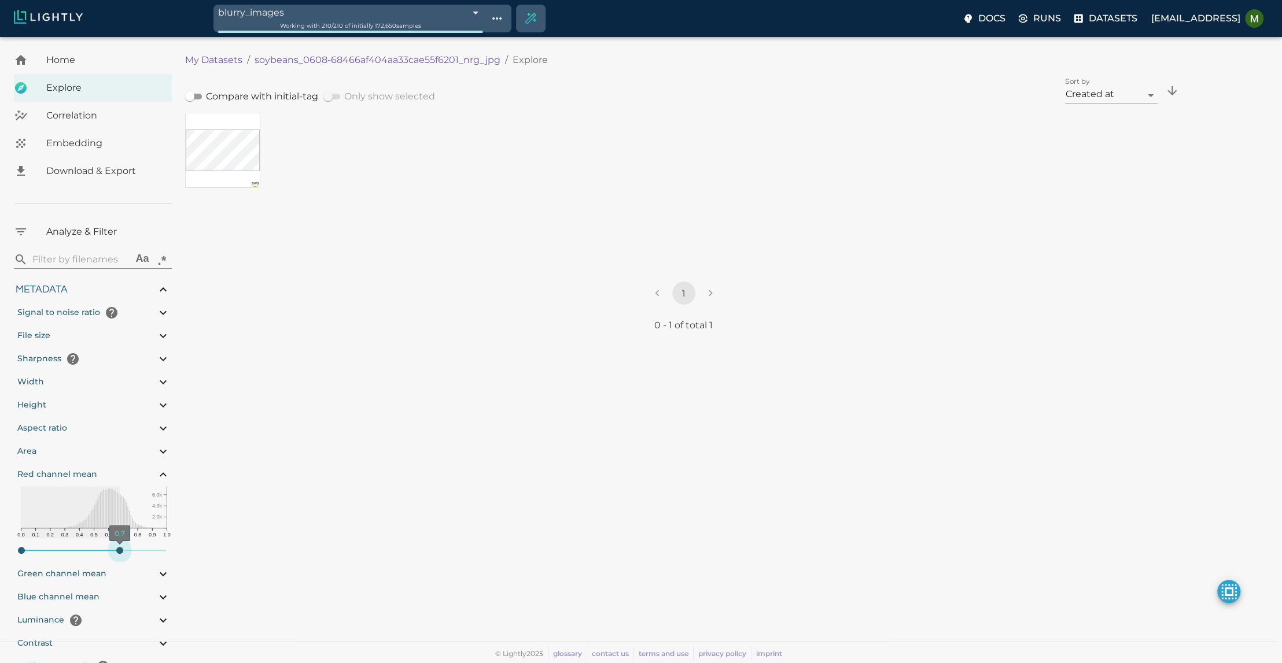
type input "1.01926637632285"
type input "13.4052663763228"
type input "4.98332834243774"
type input "90.2033283424377"
type input-range-slider"] "0.734"
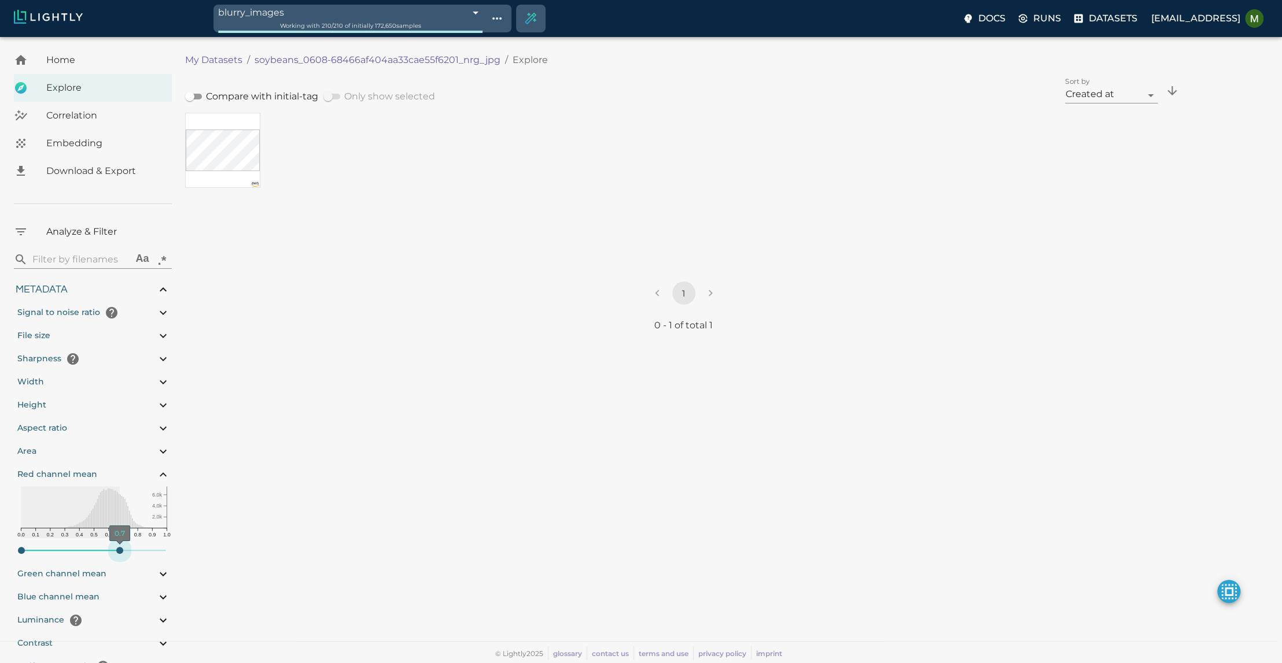
type input "1.01926637632285"
type input "13.4052663763228"
type input "4.98332834243774"
type input "90.2033283424377"
type input "1.01926637632285"
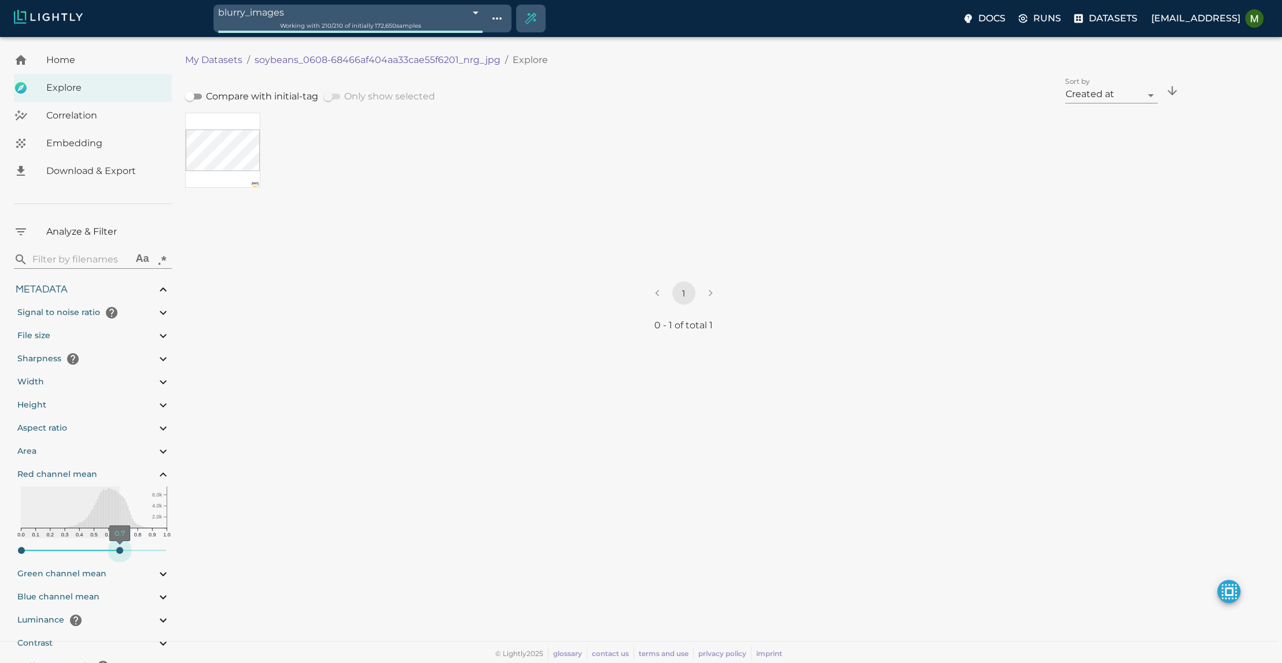
type input "13.4052663763228"
type input "4.98332834243774"
type input "90.2033283424377"
type input-range-slider"] "0.738"
type input "1.01926637632285"
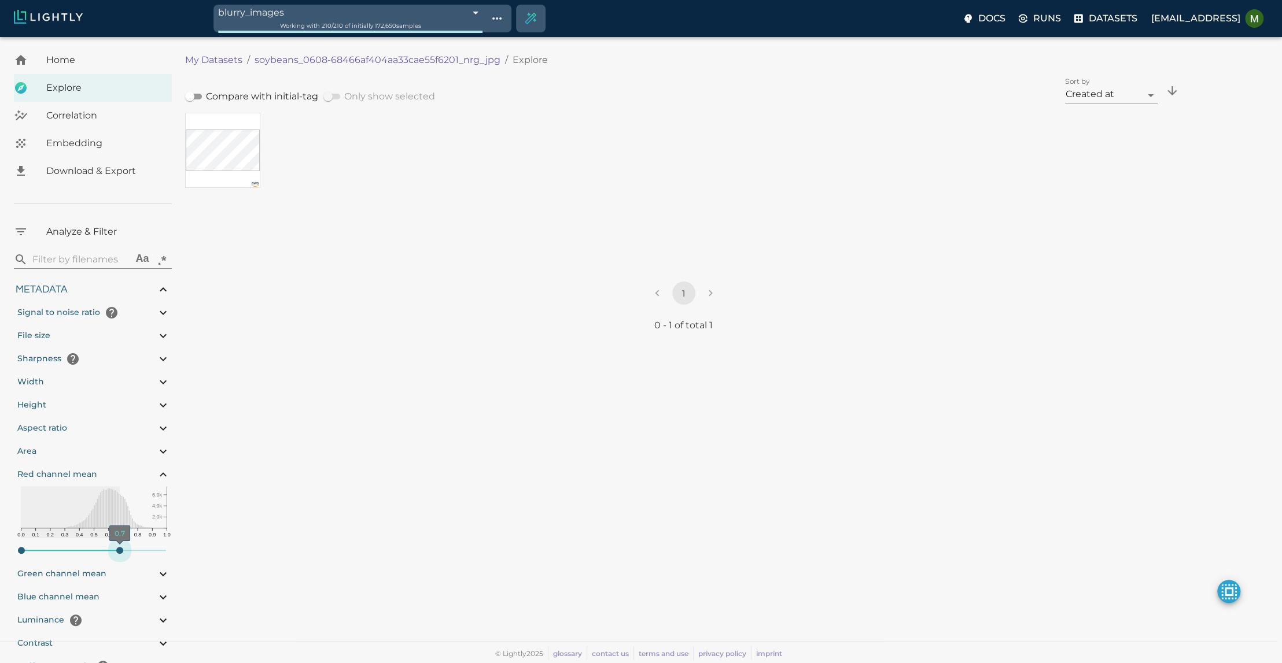
type input "13.4052663763228"
type input "4.98332834243774"
type input "90.2033283424377"
type input-range-slider"] "0.925"
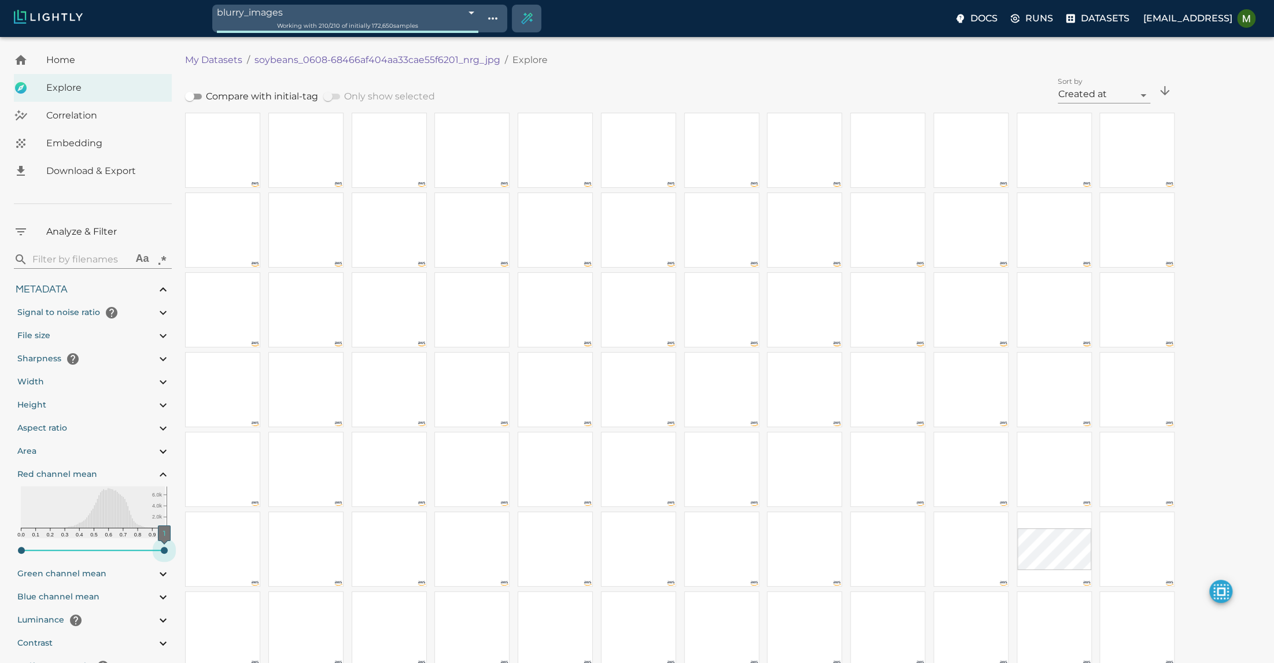
type input "1.01926637632285"
type input "13.4052663763228"
type input "4.98332834243774"
type input "90.2033283424377"
drag, startPoint x: 118, startPoint y: 546, endPoint x: 176, endPoint y: 545, distance: 57.8
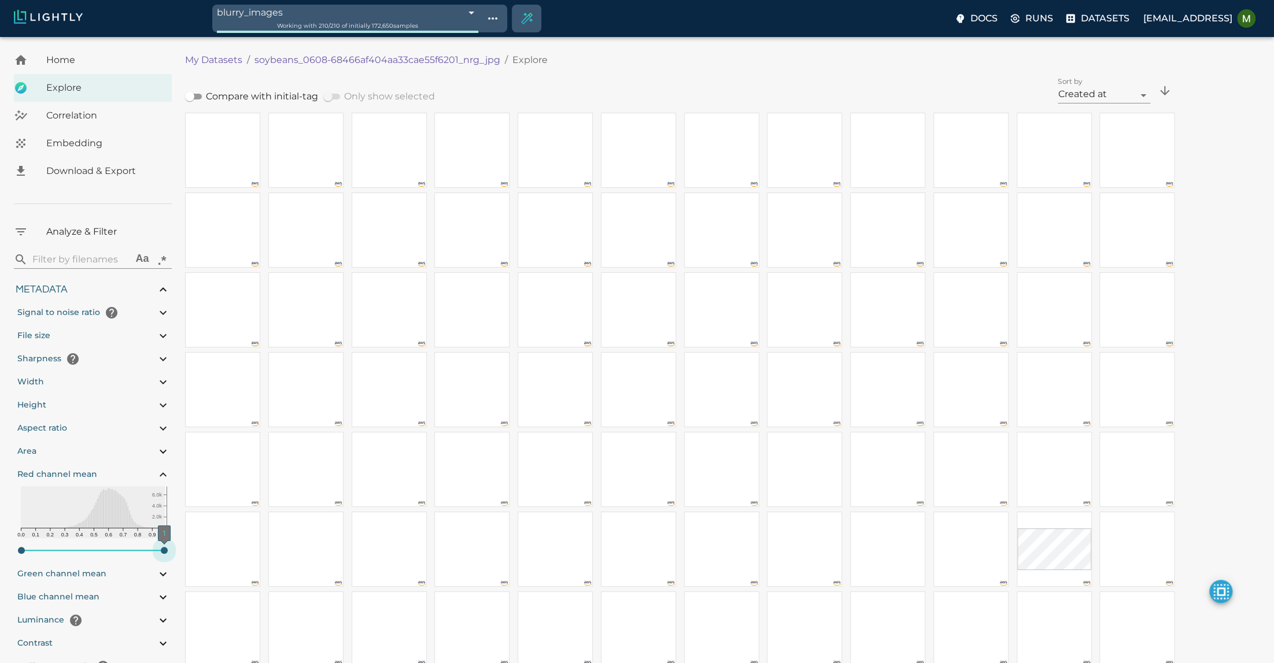
click at [168, 547] on span "1" at bounding box center [164, 550] width 7 height 7
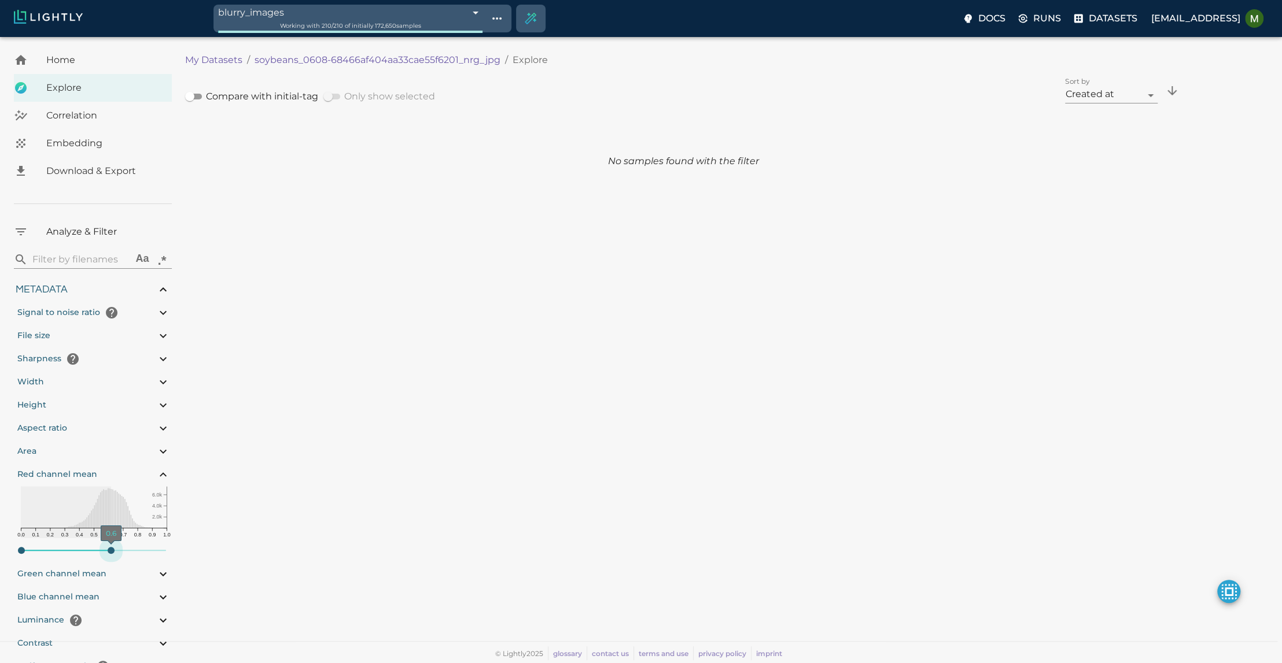
drag, startPoint x: 163, startPoint y: 545, endPoint x: 112, endPoint y: 550, distance: 51.7
click at [112, 550] on span "0.6" at bounding box center [111, 550] width 7 height 7
click at [153, 472] on div "Red channel mean" at bounding box center [94, 474] width 156 height 23
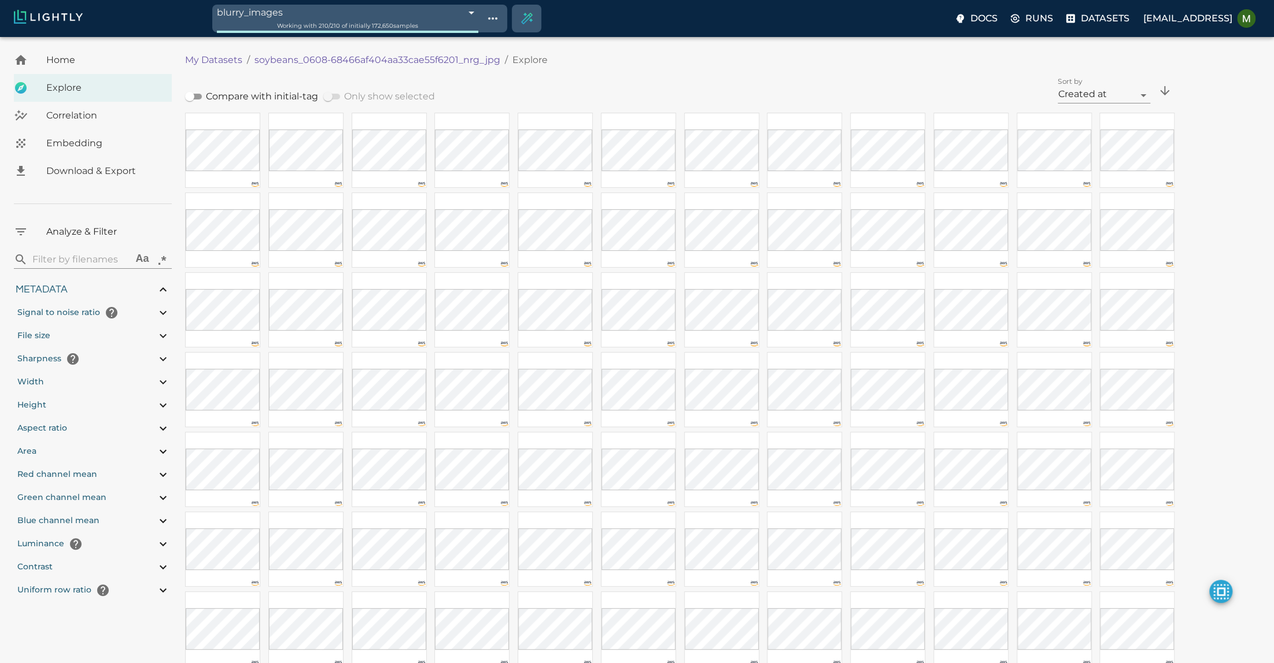
click at [154, 289] on div "Metadata" at bounding box center [93, 289] width 158 height 23
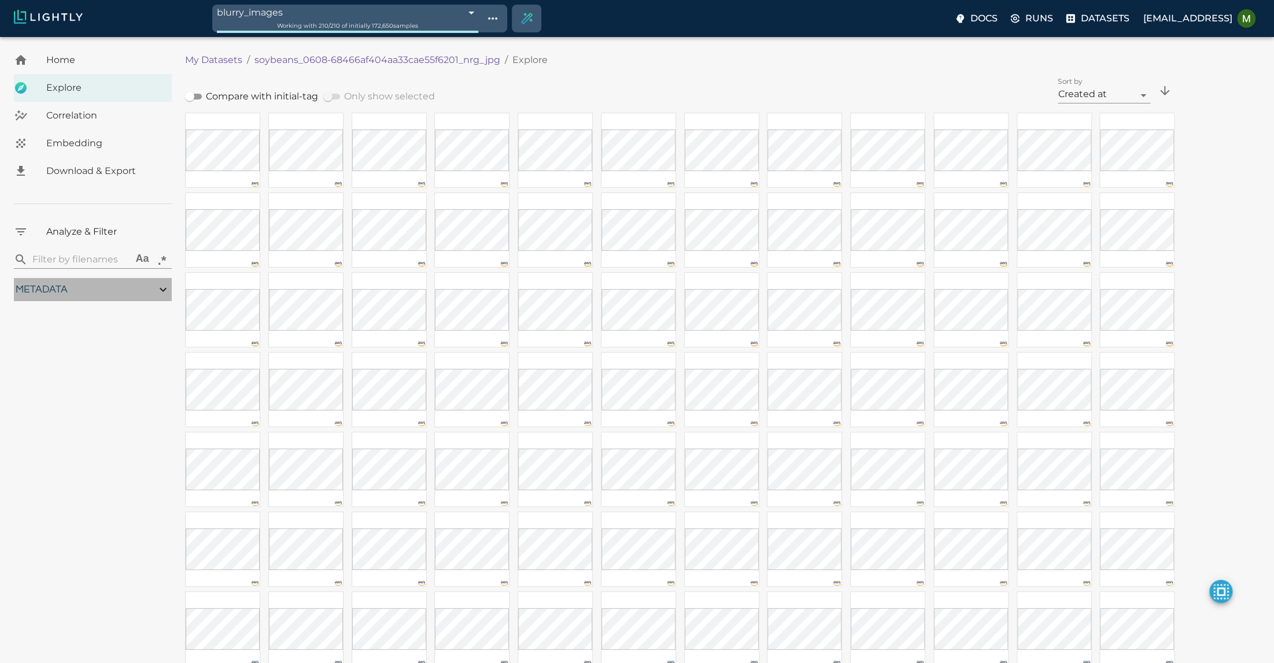
click at [154, 289] on div "Metadata" at bounding box center [93, 289] width 158 height 23
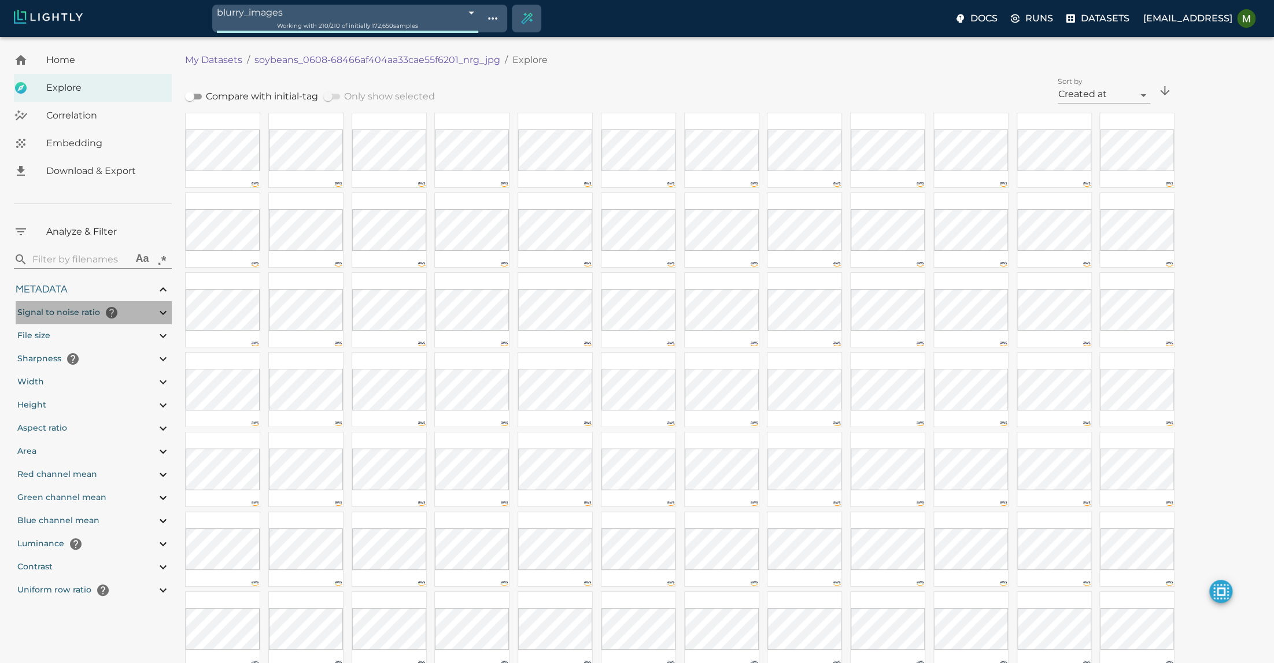
click at [151, 316] on div "Signal to noise ratio" at bounding box center [94, 312] width 156 height 23
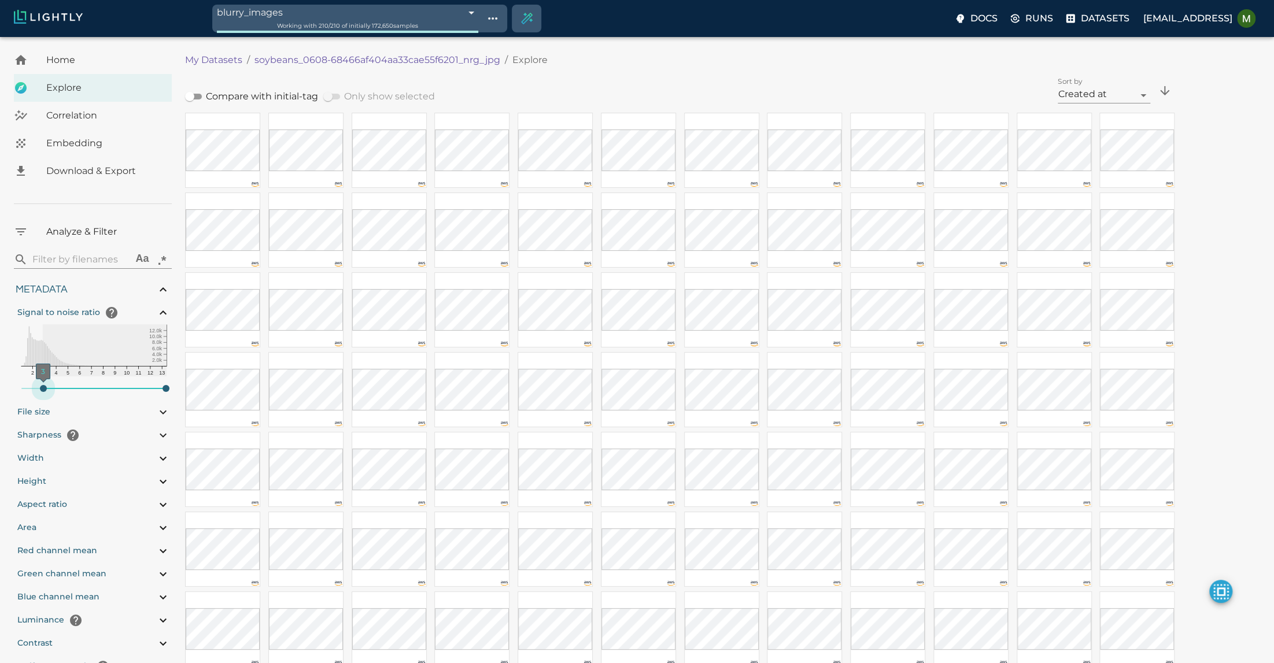
drag, startPoint x: 20, startPoint y: 387, endPoint x: 43, endPoint y: 387, distance: 23.1
click at [43, 387] on span "3" at bounding box center [43, 388] width 7 height 7
drag, startPoint x: 42, startPoint y: 384, endPoint x: 3, endPoint y: 386, distance: 38.8
click at [3, 386] on div "Home Explore Correlation Embedding Download & Export Analyze & Filter ​ Aa .* M…" at bounding box center [92, 359] width 185 height 626
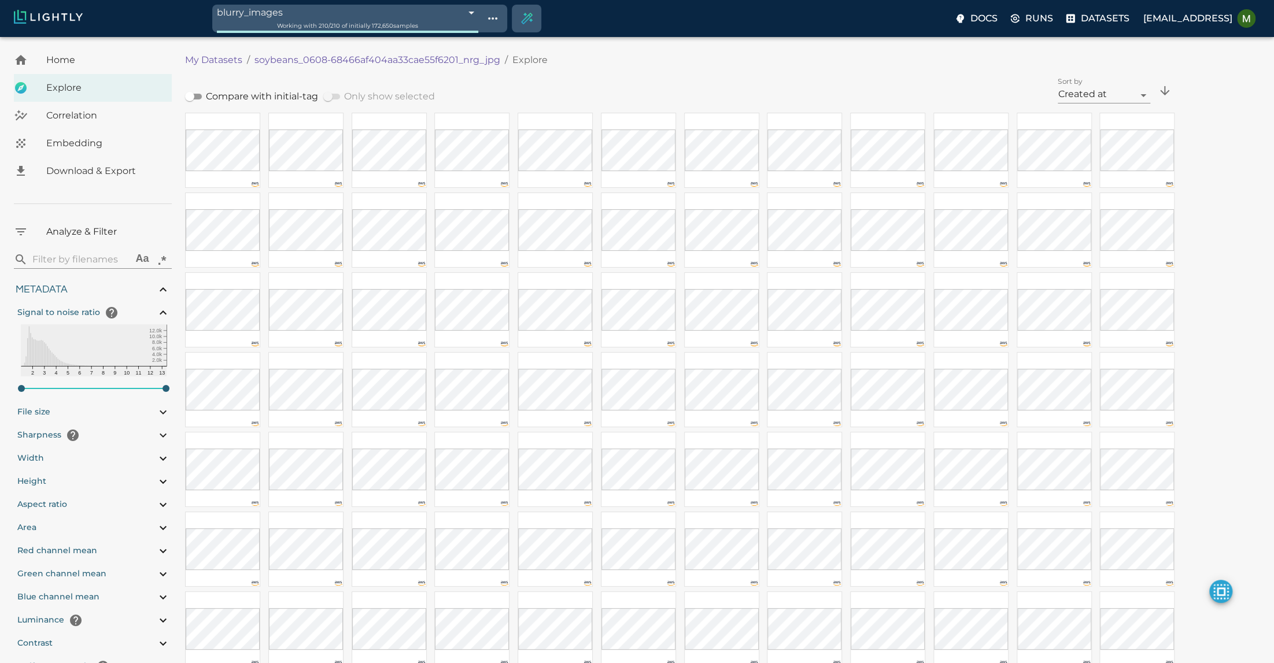
scroll to position [8, 0]
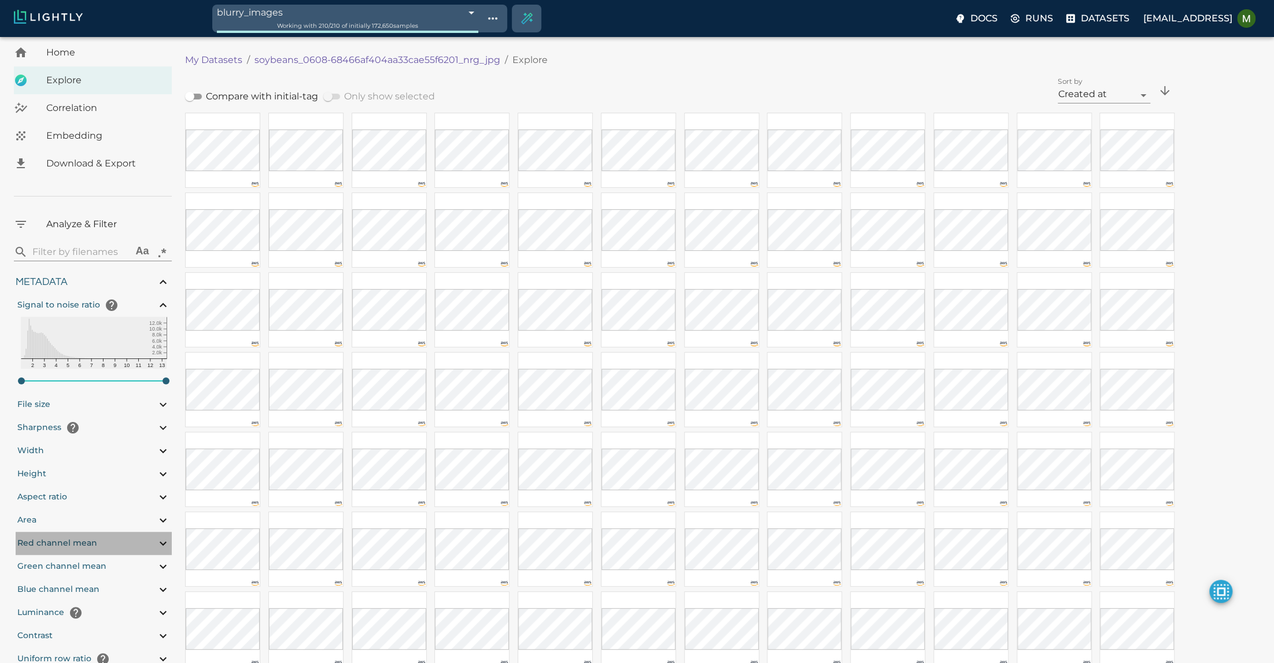
click at [140, 546] on div "Red channel mean" at bounding box center [94, 543] width 156 height 23
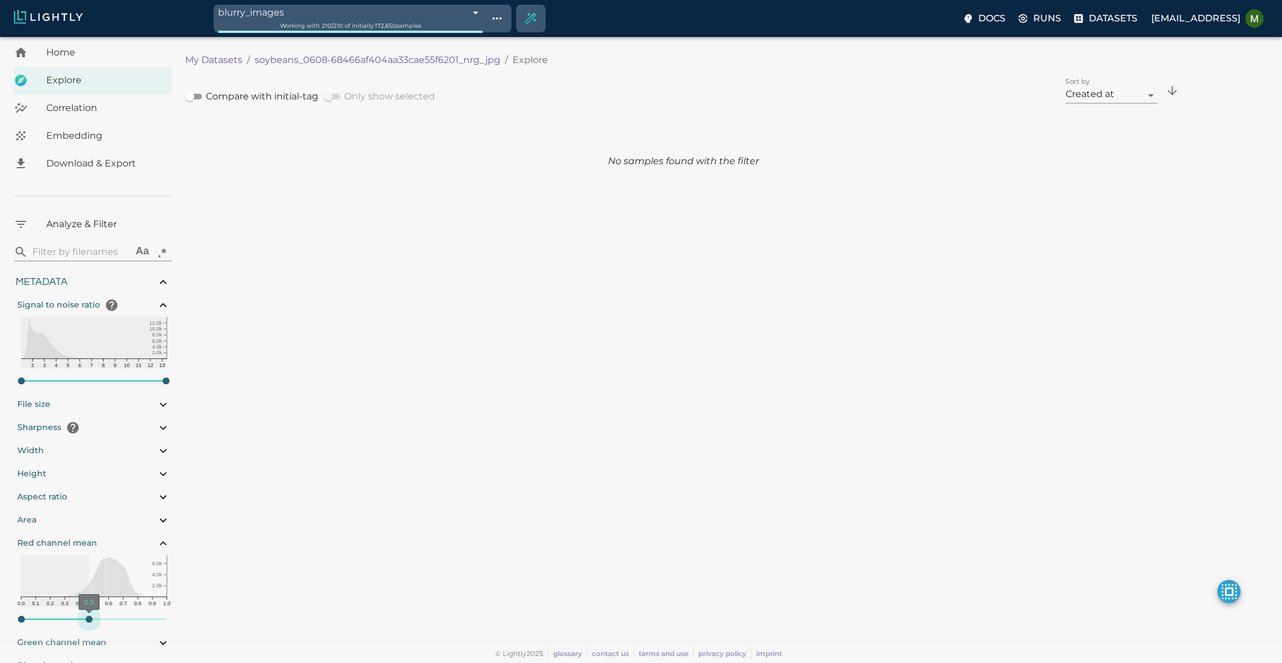
drag, startPoint x: 167, startPoint y: 616, endPoint x: 90, endPoint y: 615, distance: 76.9
click at [90, 616] on span "0.5" at bounding box center [89, 619] width 7 height 7
click at [128, 534] on div "Red channel mean" at bounding box center [94, 543] width 156 height 23
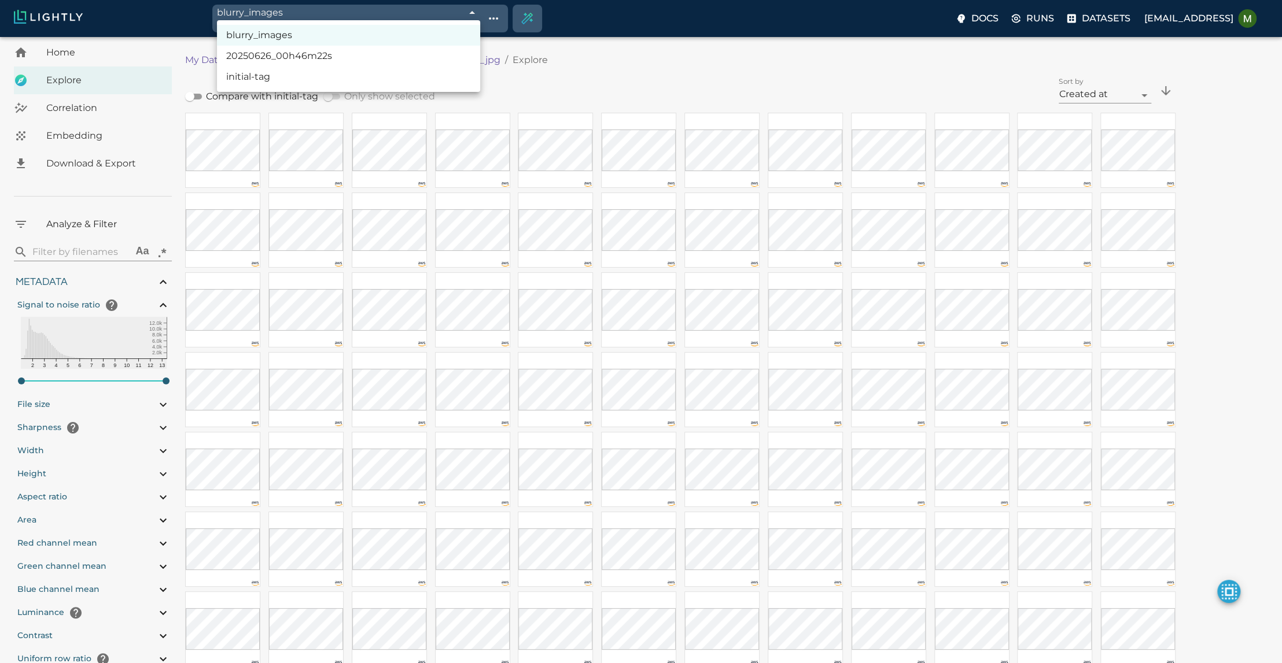
click at [275, 73] on li "initial-tag" at bounding box center [348, 77] width 263 height 21
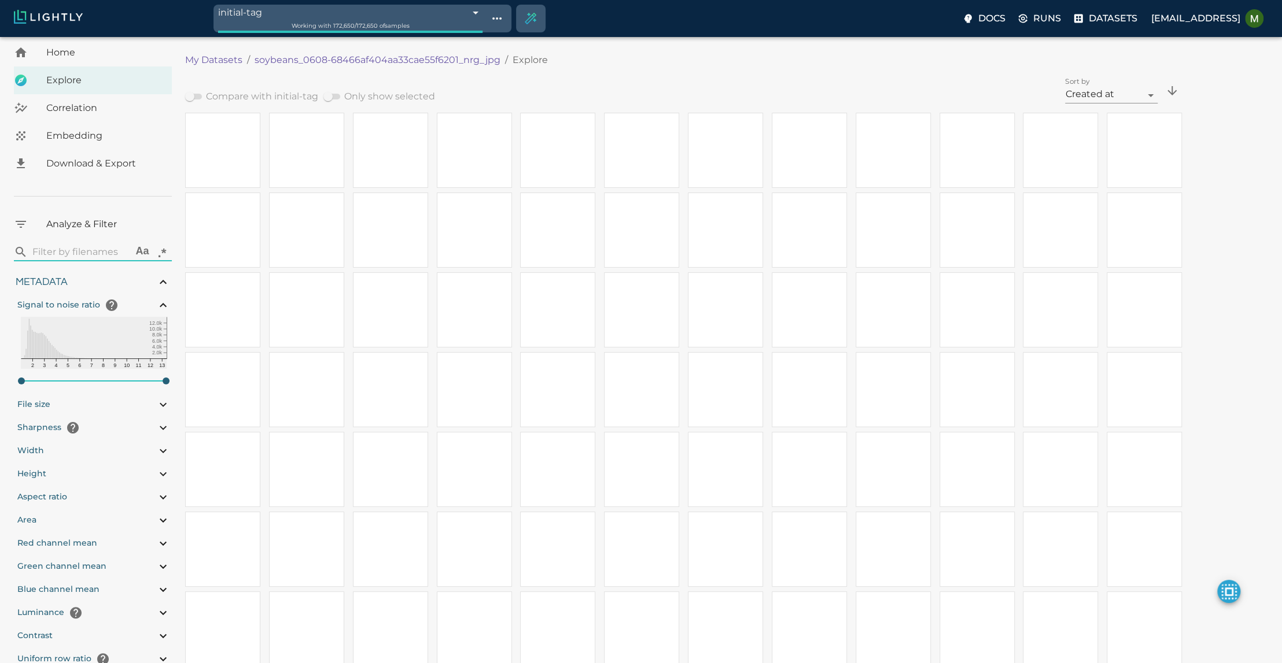
scroll to position [0, 0]
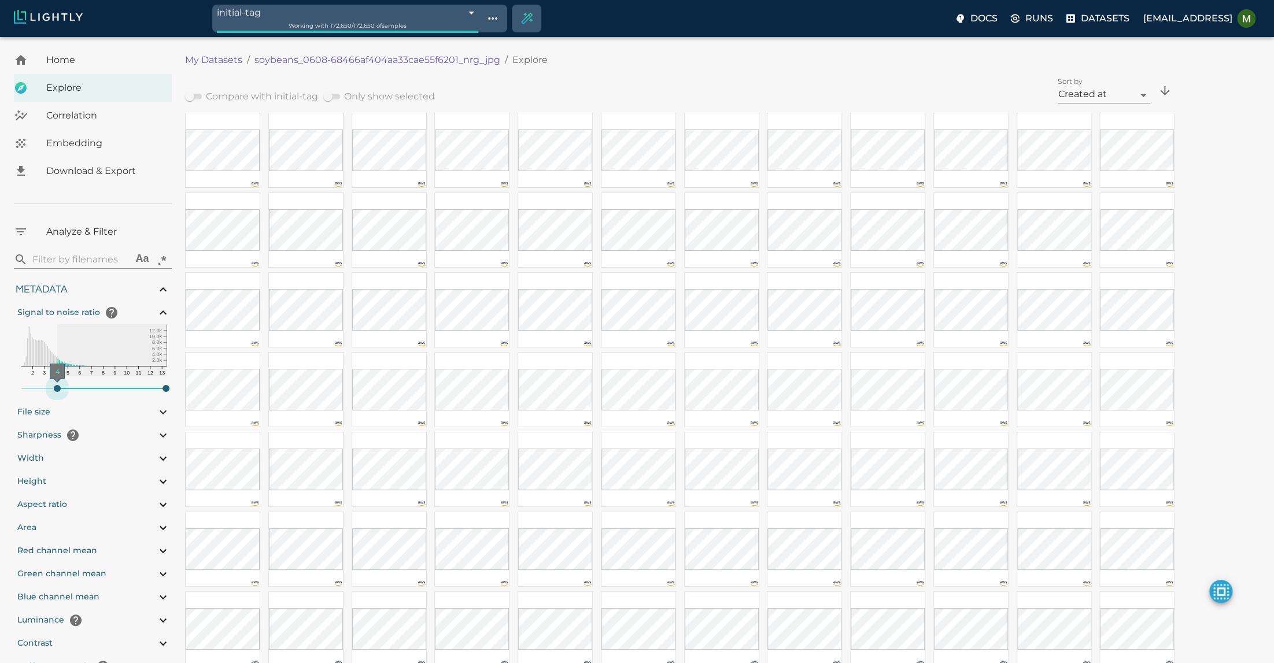
drag, startPoint x: 20, startPoint y: 389, endPoint x: 58, endPoint y: 390, distance: 38.2
click at [58, 390] on span "4" at bounding box center [57, 388] width 7 height 7
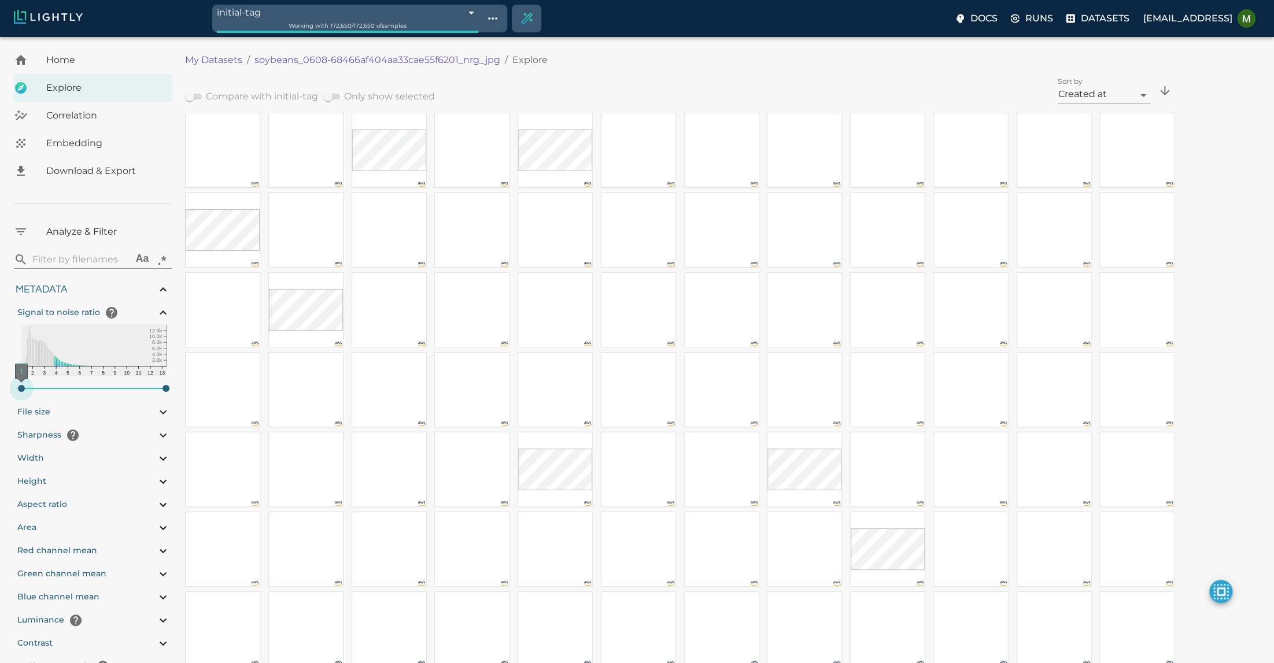
drag, startPoint x: 55, startPoint y: 387, endPoint x: 3, endPoint y: 387, distance: 51.5
click at [3, 387] on div "Home Explore Correlation Embedding Download & Export Analyze & Filter ​ Aa .* M…" at bounding box center [92, 359] width 185 height 626
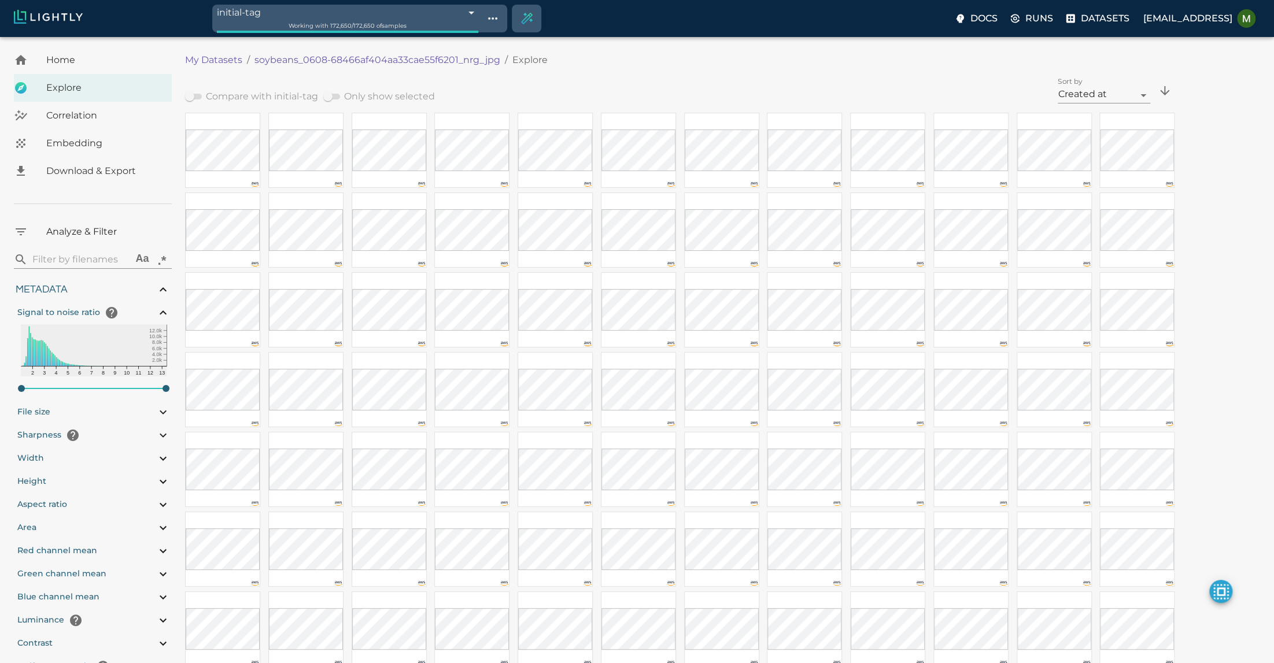
click at [73, 411] on div "File size" at bounding box center [94, 412] width 156 height 23
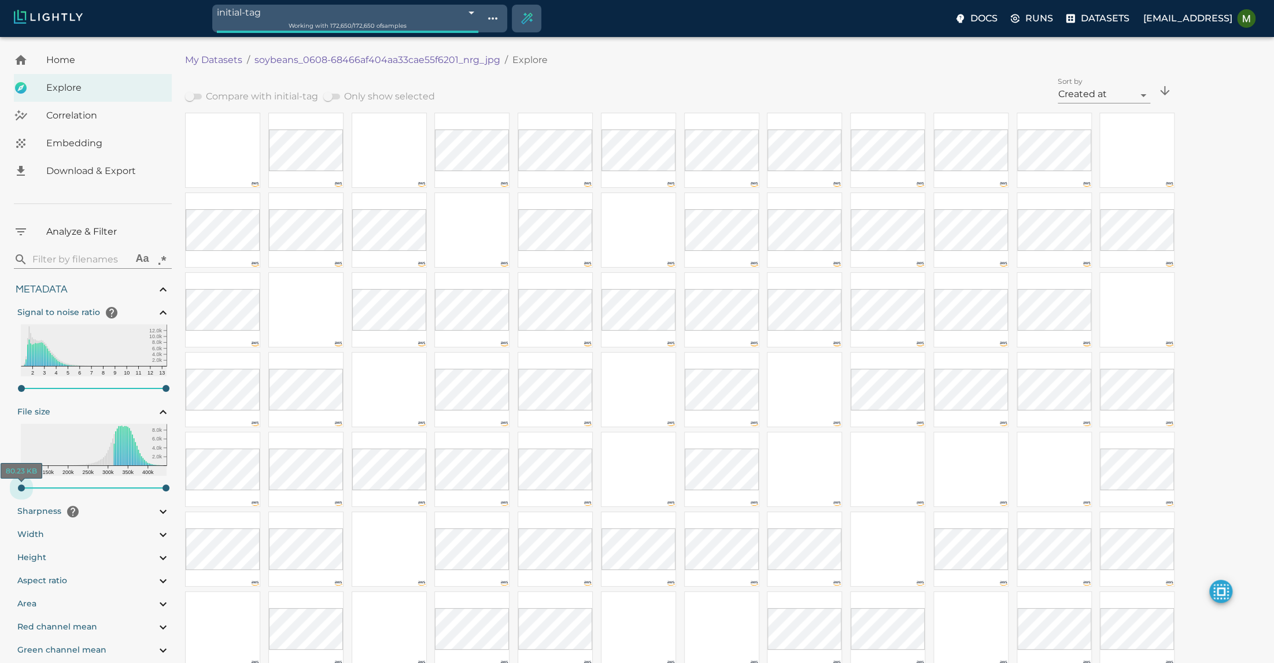
drag, startPoint x: 16, startPoint y: 486, endPoint x: -36, endPoint y: 488, distance: 52.7
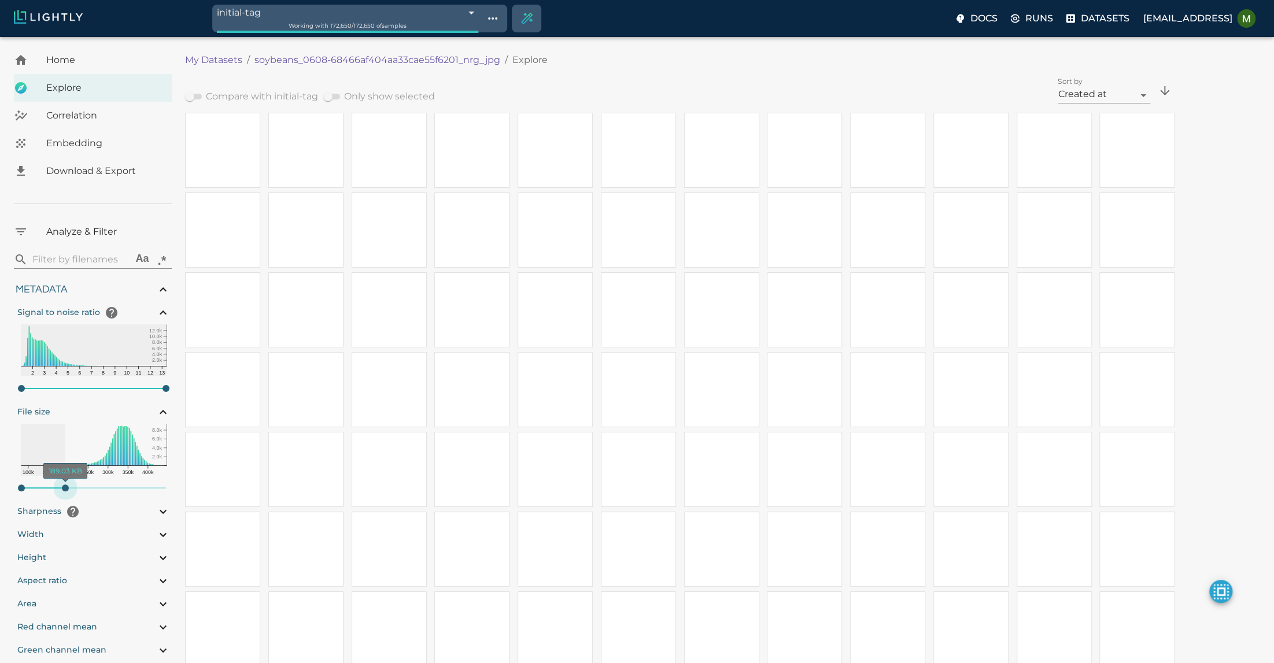
drag, startPoint x: 166, startPoint y: 483, endPoint x: 138, endPoint y: 483, distance: 27.8
click at [65, 485] on span "189.03 KB" at bounding box center [65, 488] width 7 height 7
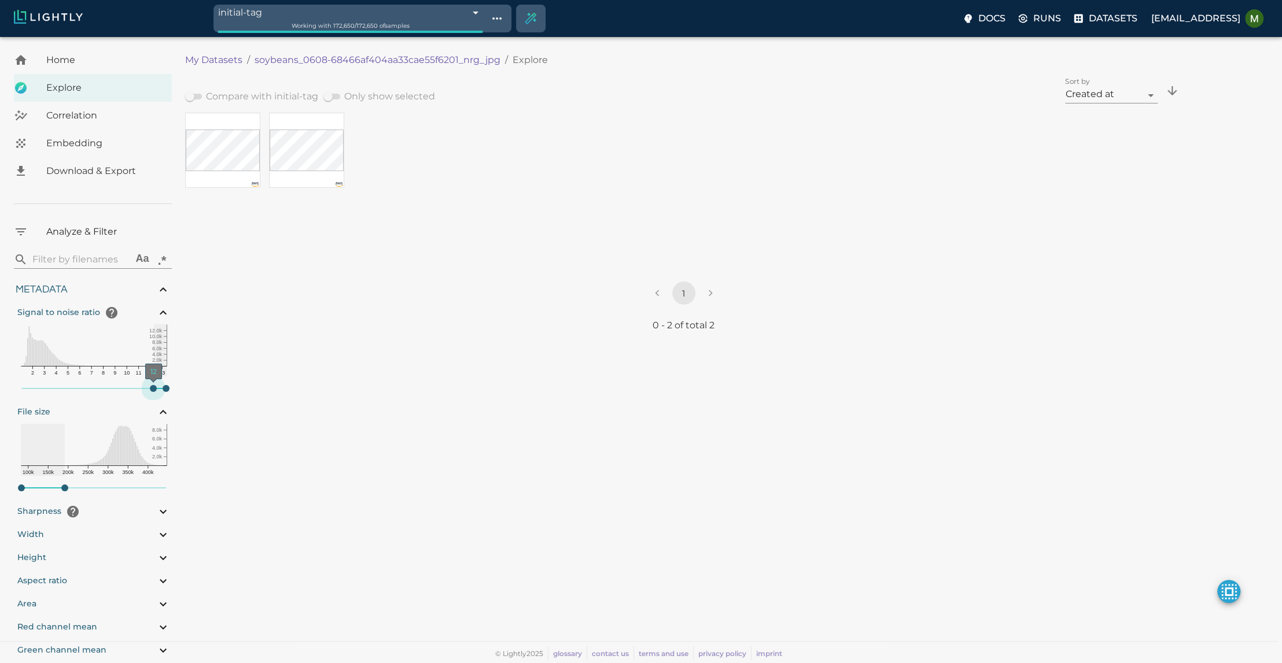
drag, startPoint x: 23, startPoint y: 385, endPoint x: 139, endPoint y: 394, distance: 116.0
click at [154, 386] on span "12" at bounding box center [153, 388] width 7 height 7
drag, startPoint x: 64, startPoint y: 481, endPoint x: 31, endPoint y: 482, distance: 33.0
click at [31, 485] on span "102.63 KB" at bounding box center [30, 488] width 7 height 7
